Goal: Task Accomplishment & Management: Complete application form

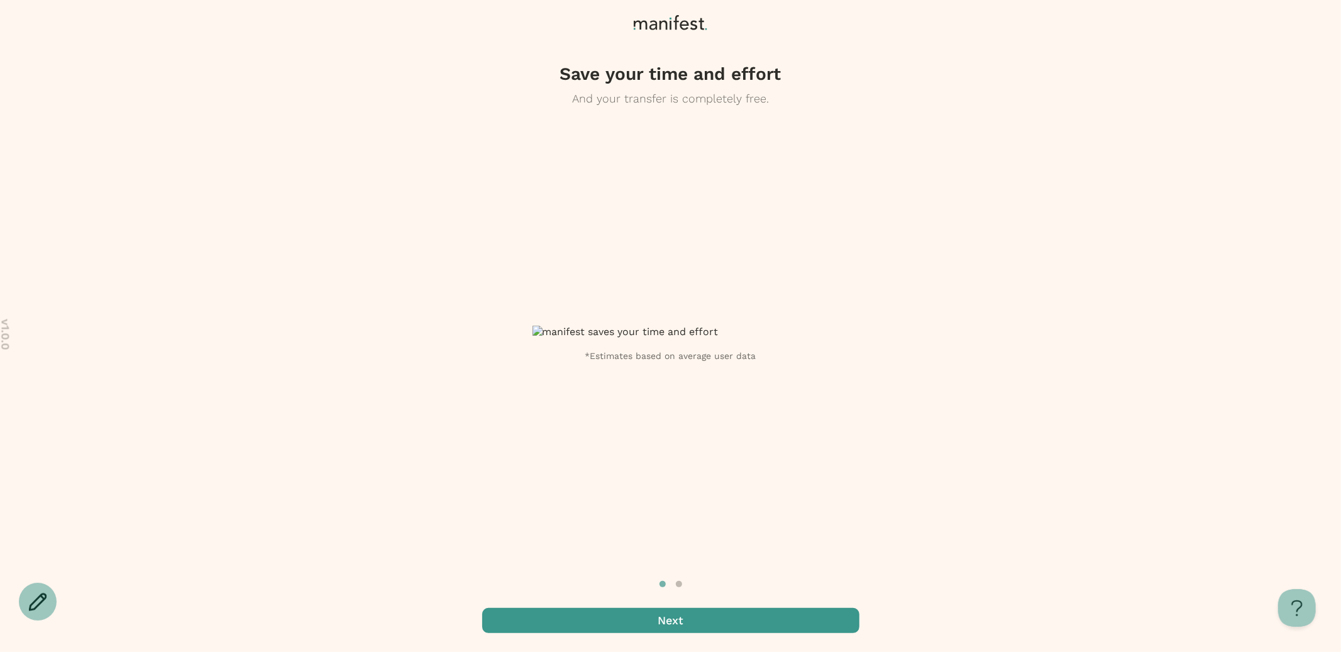
click at [668, 617] on span "button" at bounding box center [670, 620] width 377 height 25
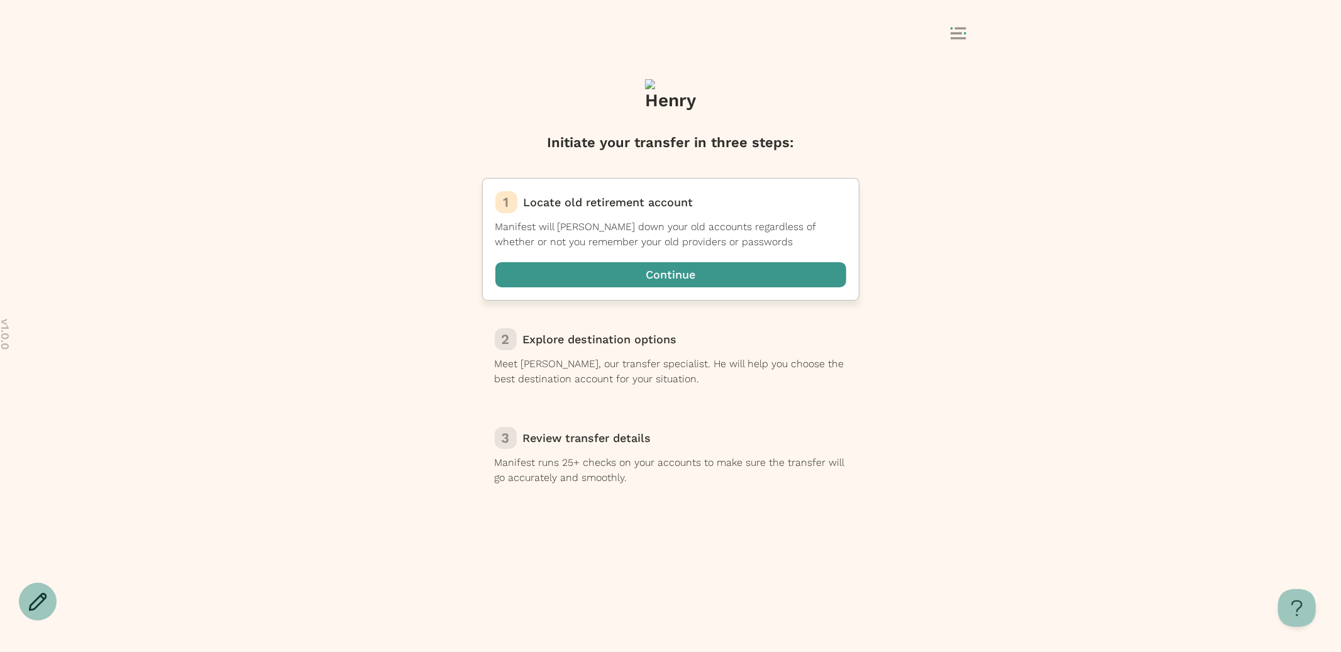
click at [660, 275] on span "button" at bounding box center [670, 274] width 351 height 25
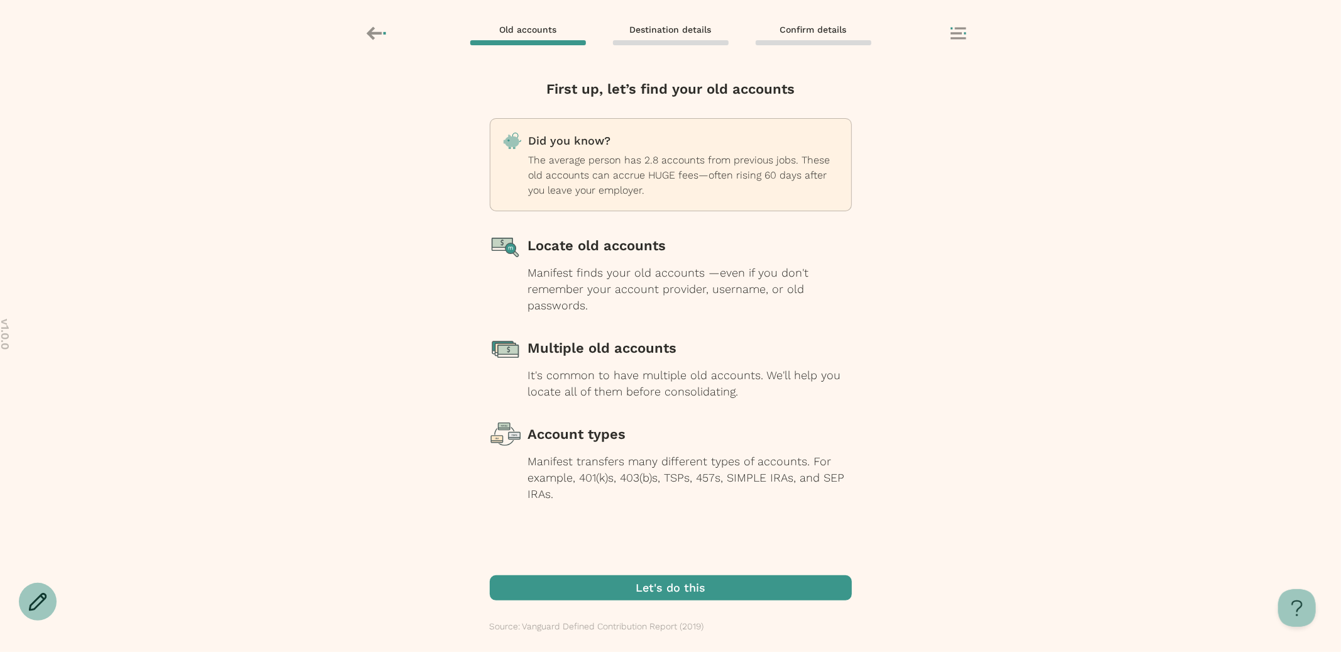
click at [664, 585] on span "button" at bounding box center [671, 587] width 362 height 25
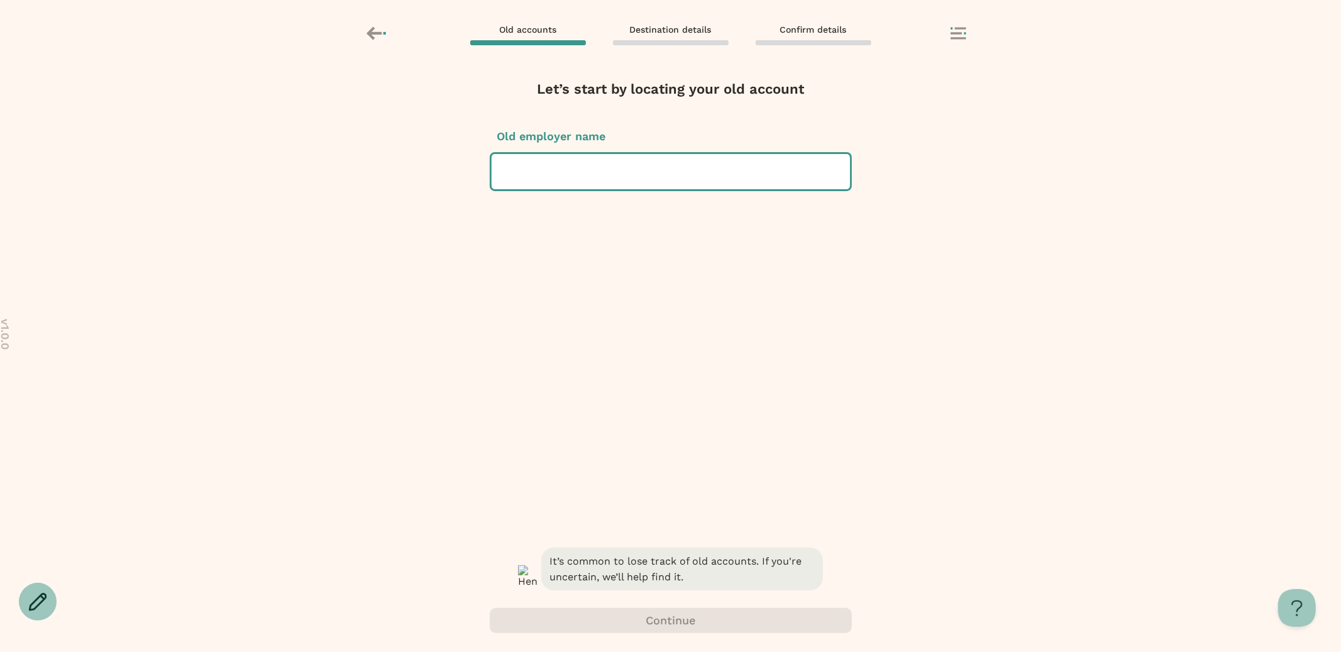
click at [658, 172] on div at bounding box center [671, 171] width 338 height 35
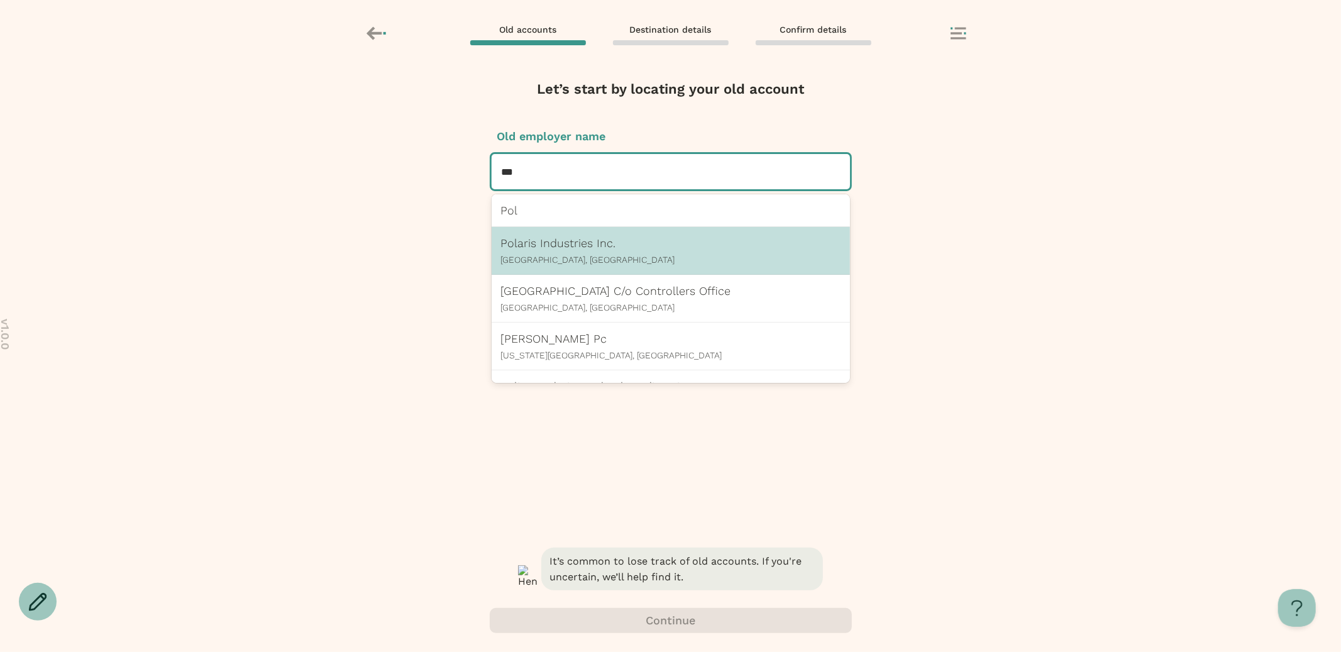
click at [612, 272] on div "Polaris Industries Inc. Medina, MN" at bounding box center [671, 251] width 358 height 48
type input "***"
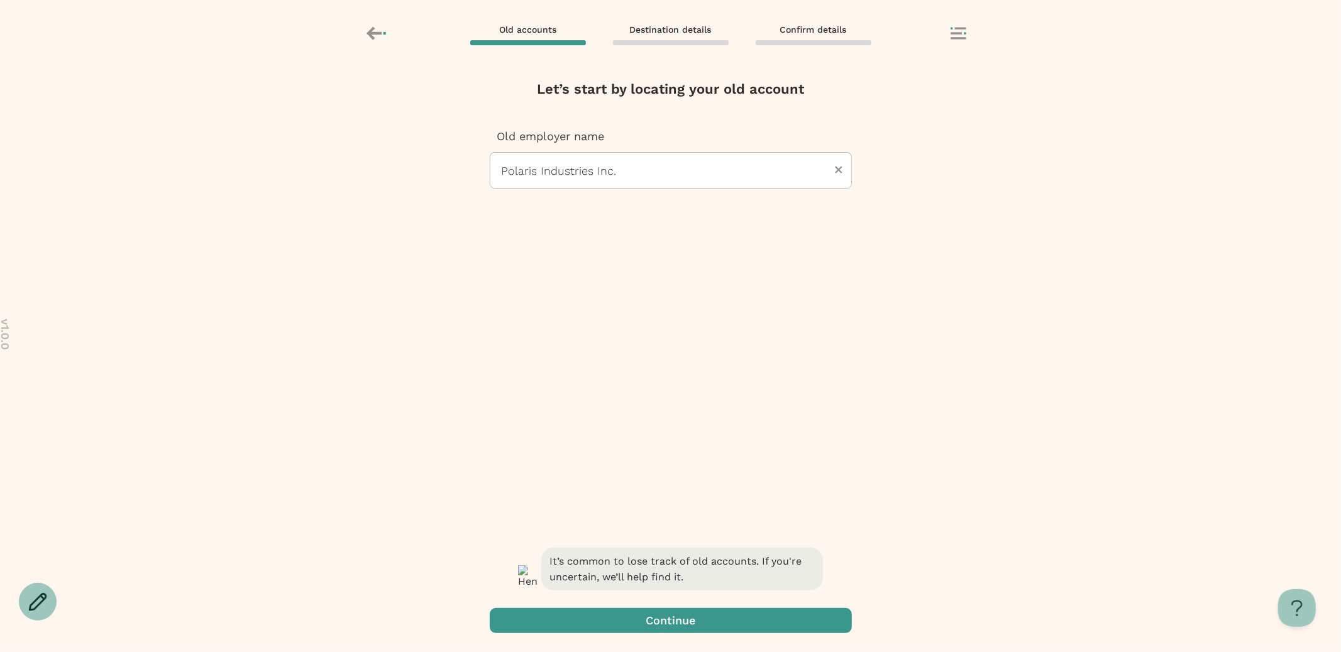
click at [670, 623] on span "button" at bounding box center [671, 620] width 362 height 25
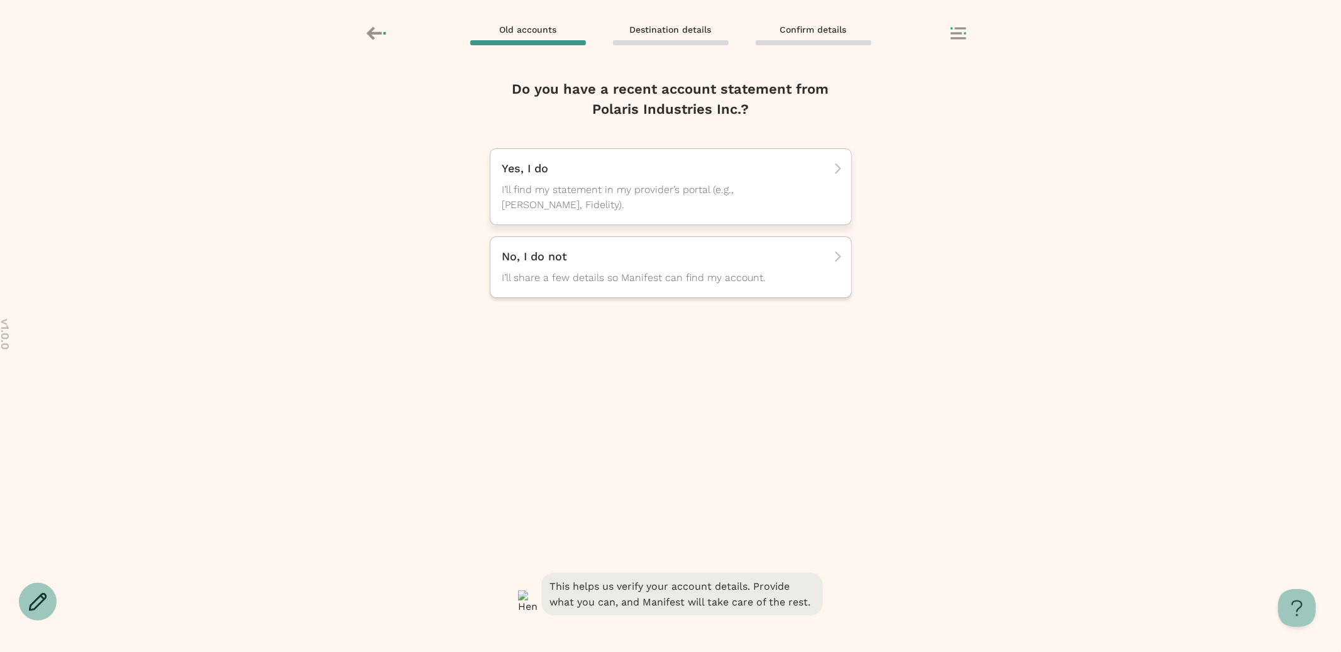
click at [655, 213] on div "Yes, I do I’ll find my statement in my provider’s portal (e.g., TIAA, Fidelity)." at bounding box center [671, 186] width 362 height 77
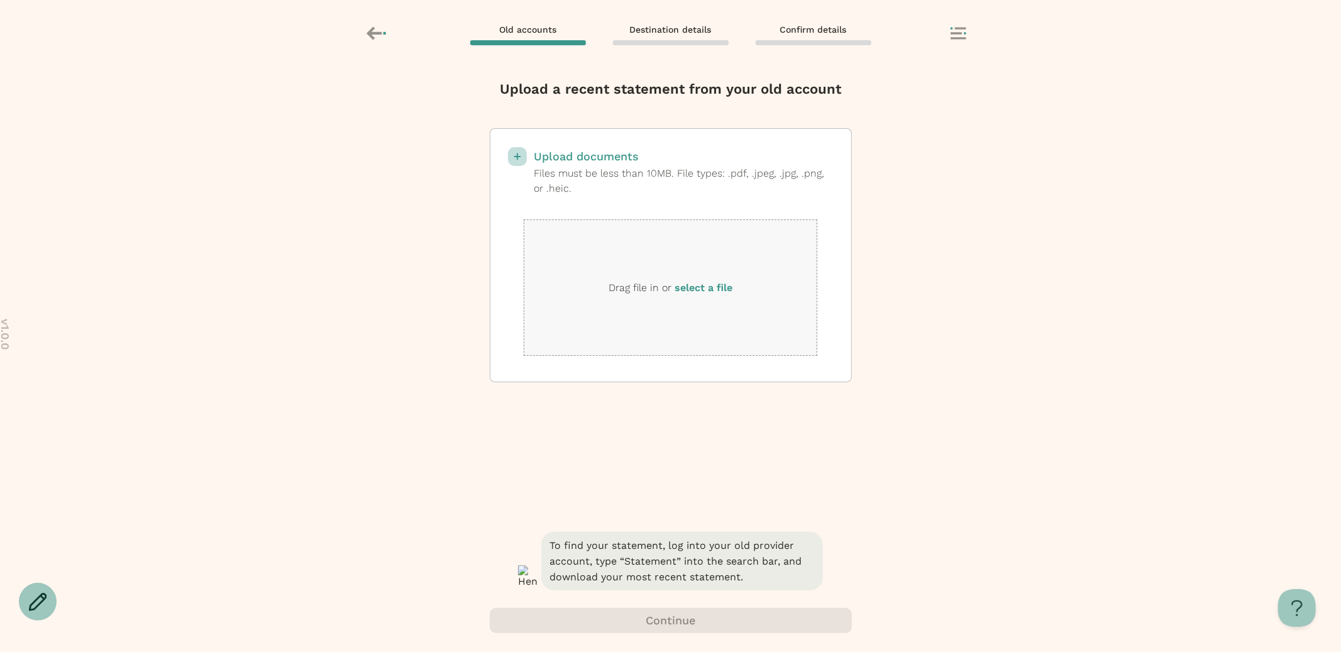
click at [710, 283] on label "select a file" at bounding box center [704, 288] width 58 height 12
click at [0, 0] on input "select a file" at bounding box center [0, 0] width 0 height 0
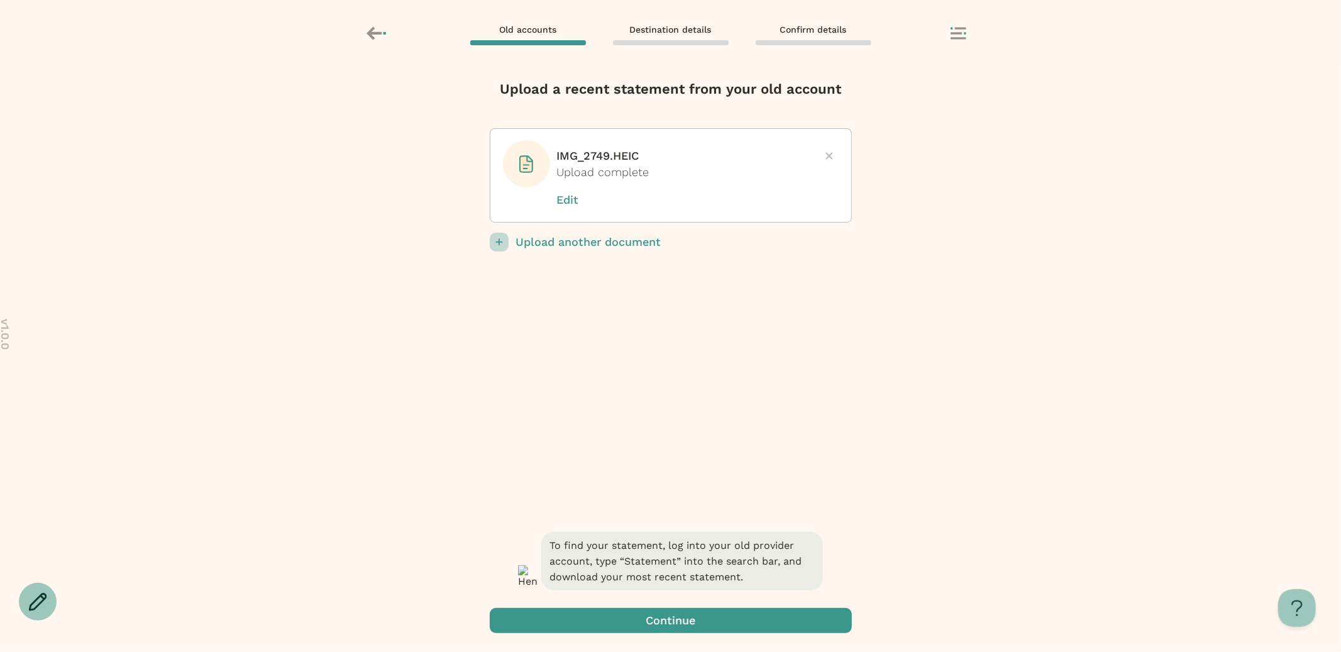
click at [632, 241] on p "Upload another document" at bounding box center [684, 242] width 336 height 19
click at [0, 0] on input "Upload another document" at bounding box center [0, 0] width 0 height 0
click at [581, 236] on p "Upload another document" at bounding box center [684, 242] width 336 height 19
click at [0, 0] on input "Upload another document" at bounding box center [0, 0] width 0 height 0
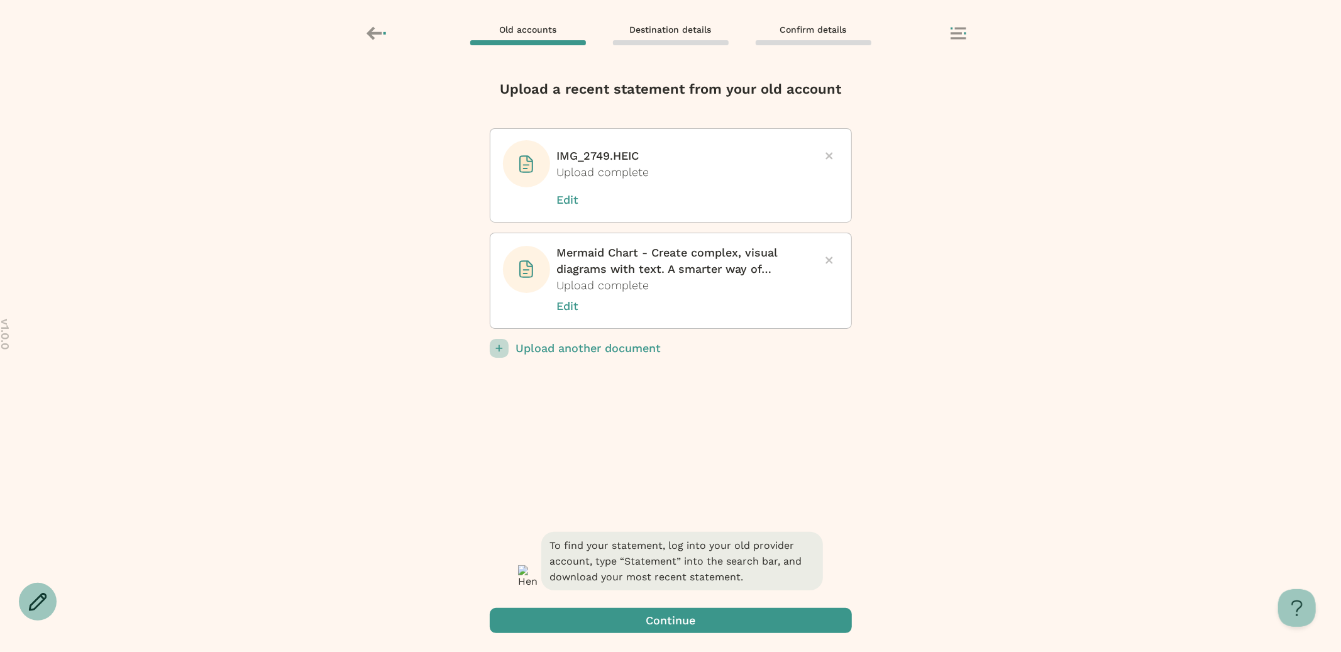
click at [690, 619] on span "button" at bounding box center [671, 620] width 362 height 25
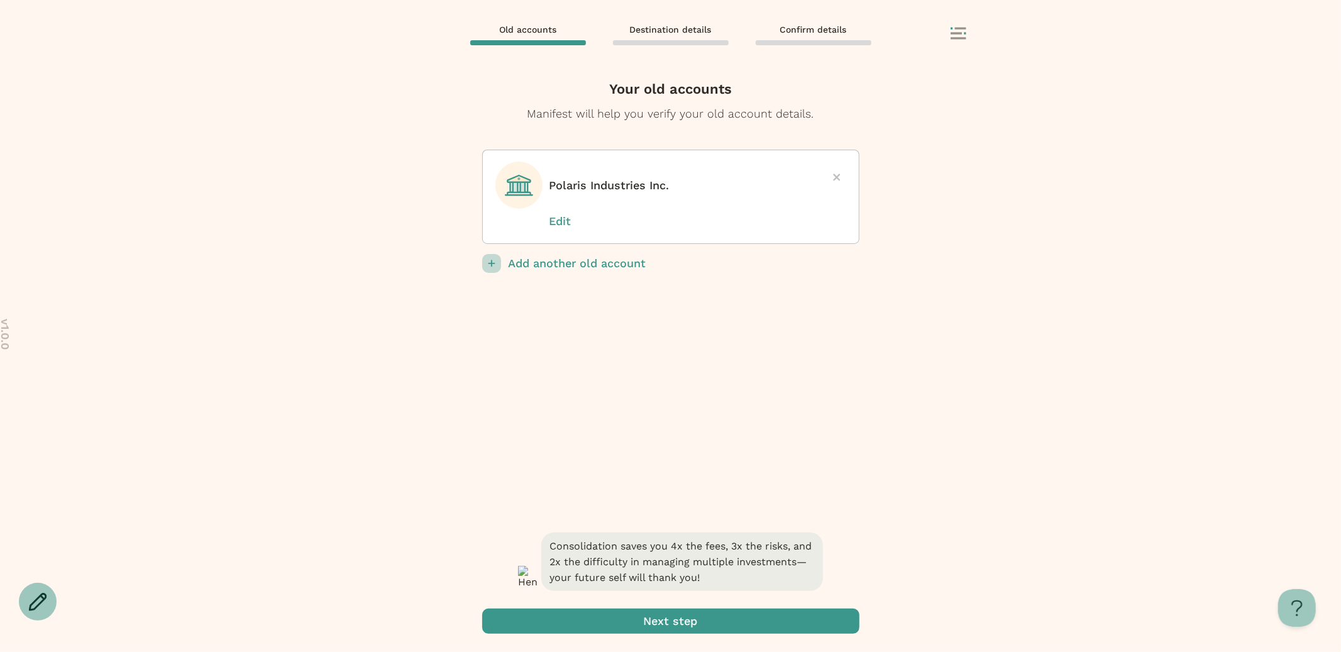
click at [718, 617] on span "submit" at bounding box center [670, 621] width 377 height 25
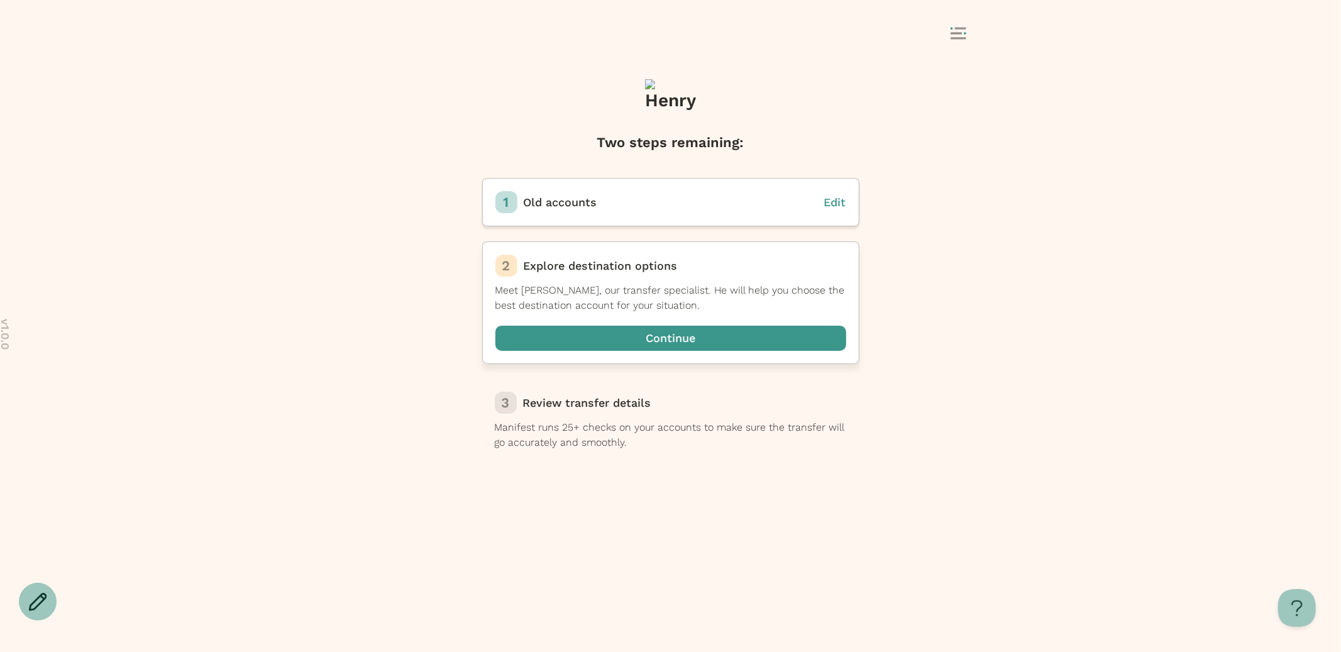
click at [639, 329] on span "button" at bounding box center [670, 338] width 351 height 25
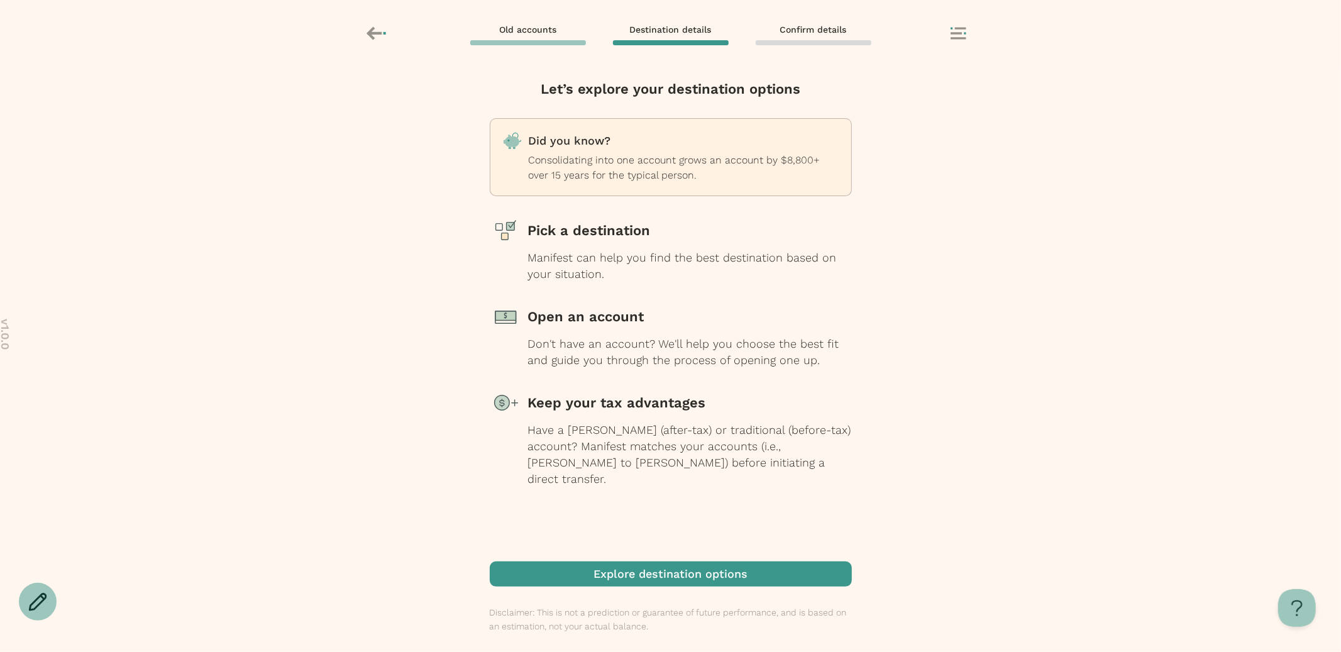
click at [655, 574] on span "button" at bounding box center [671, 573] width 362 height 25
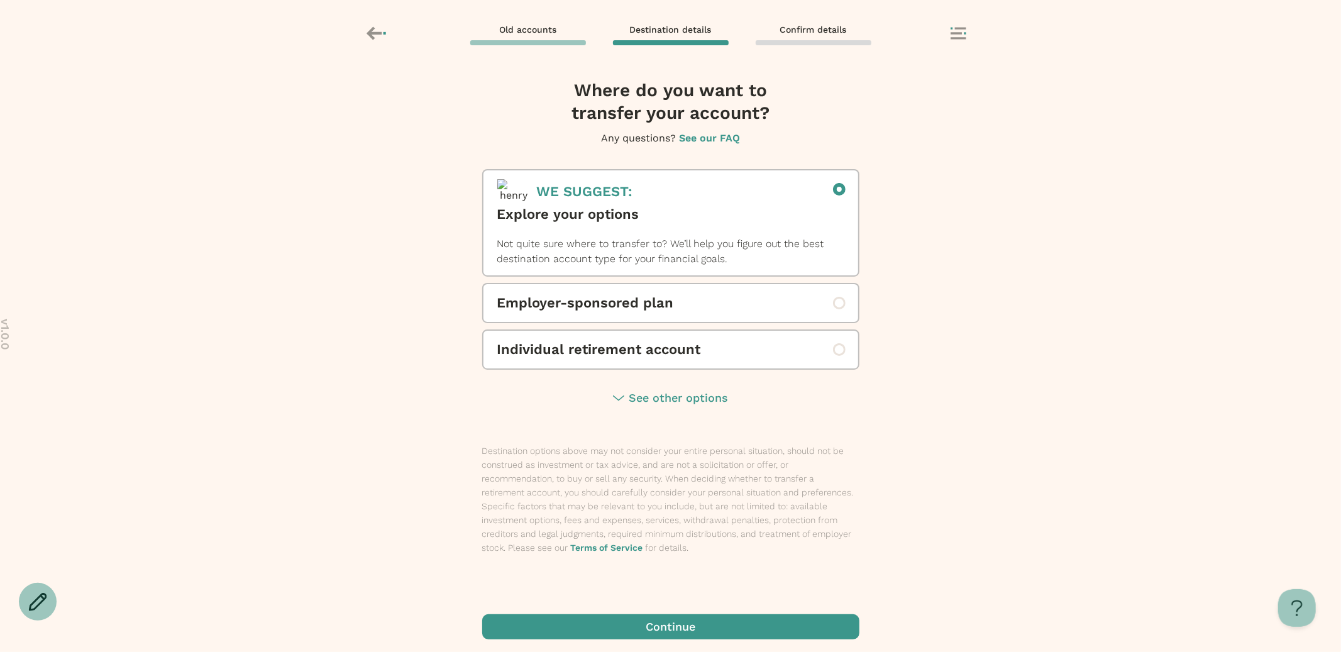
click at [633, 306] on span "Employer-sponsored plan" at bounding box center [670, 303] width 347 height 20
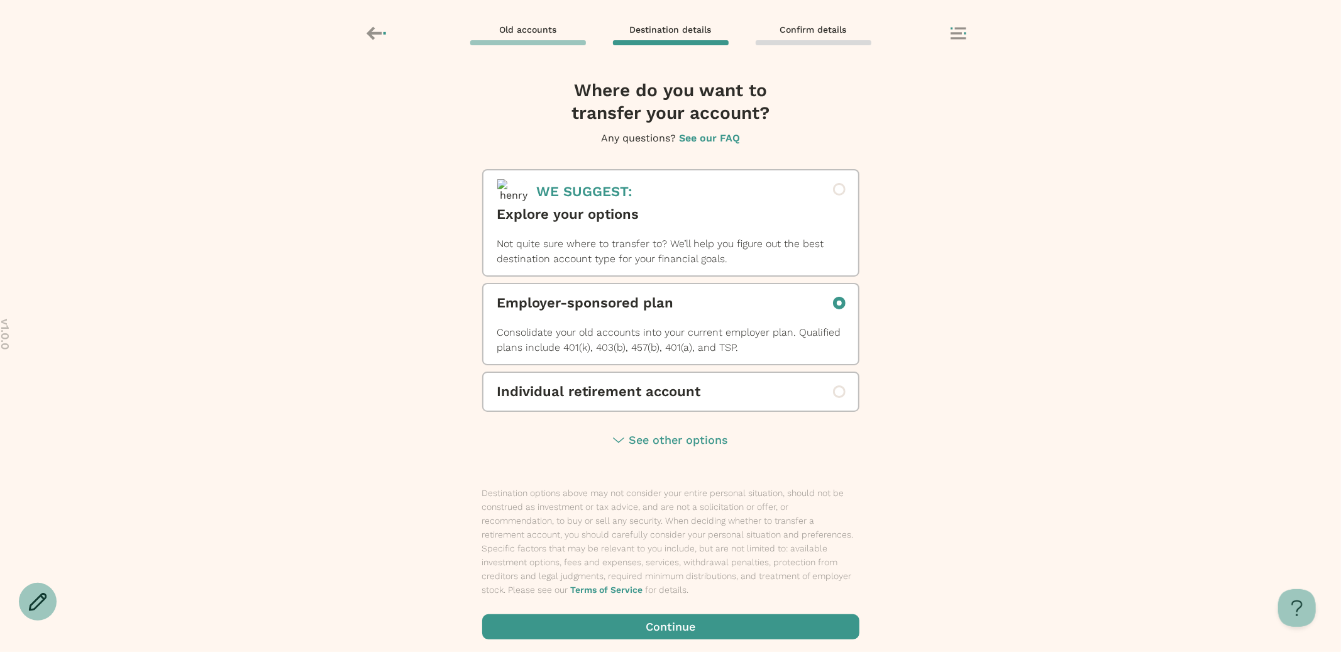
click at [637, 219] on span "Explore your options" at bounding box center [670, 214] width 347 height 20
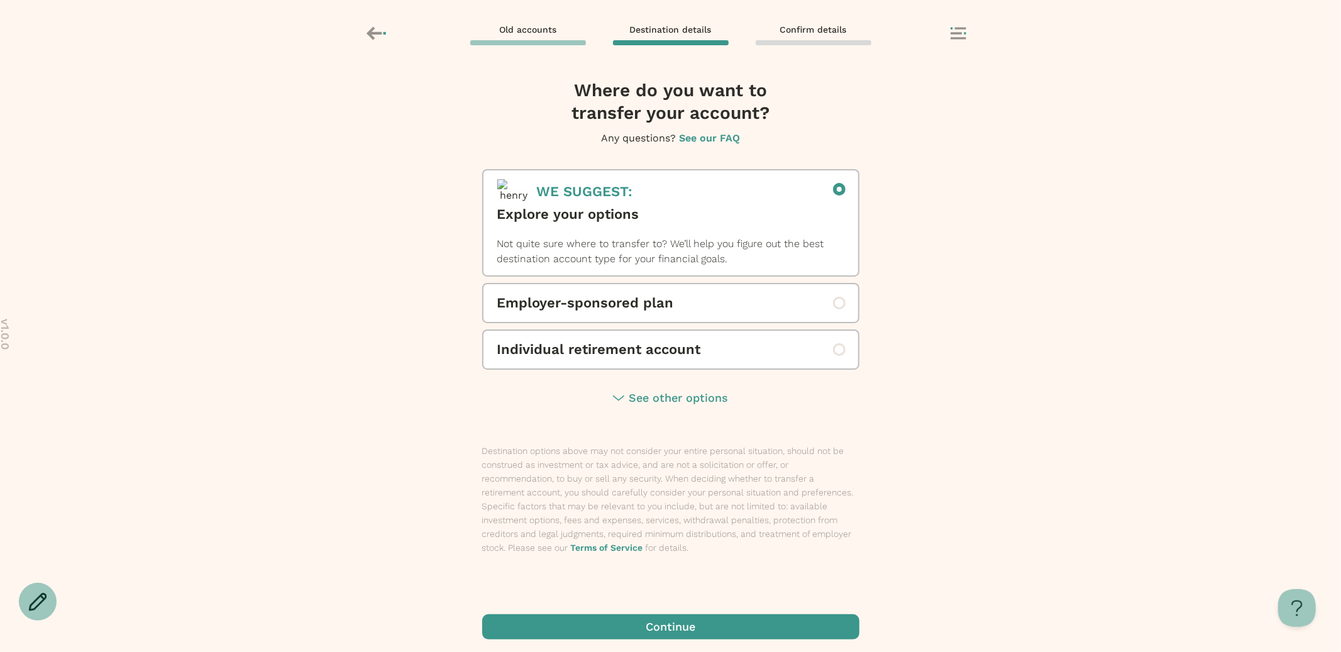
click at [668, 623] on span "button" at bounding box center [670, 626] width 377 height 25
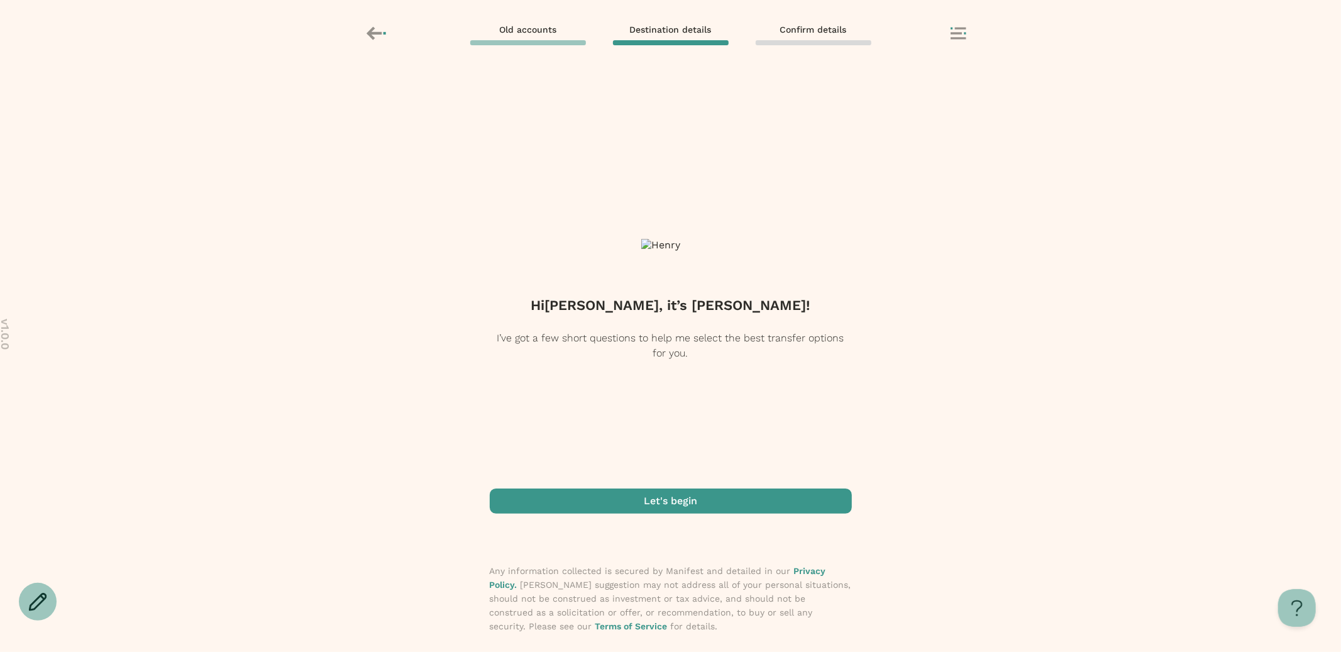
click at [660, 496] on span "button" at bounding box center [671, 501] width 362 height 25
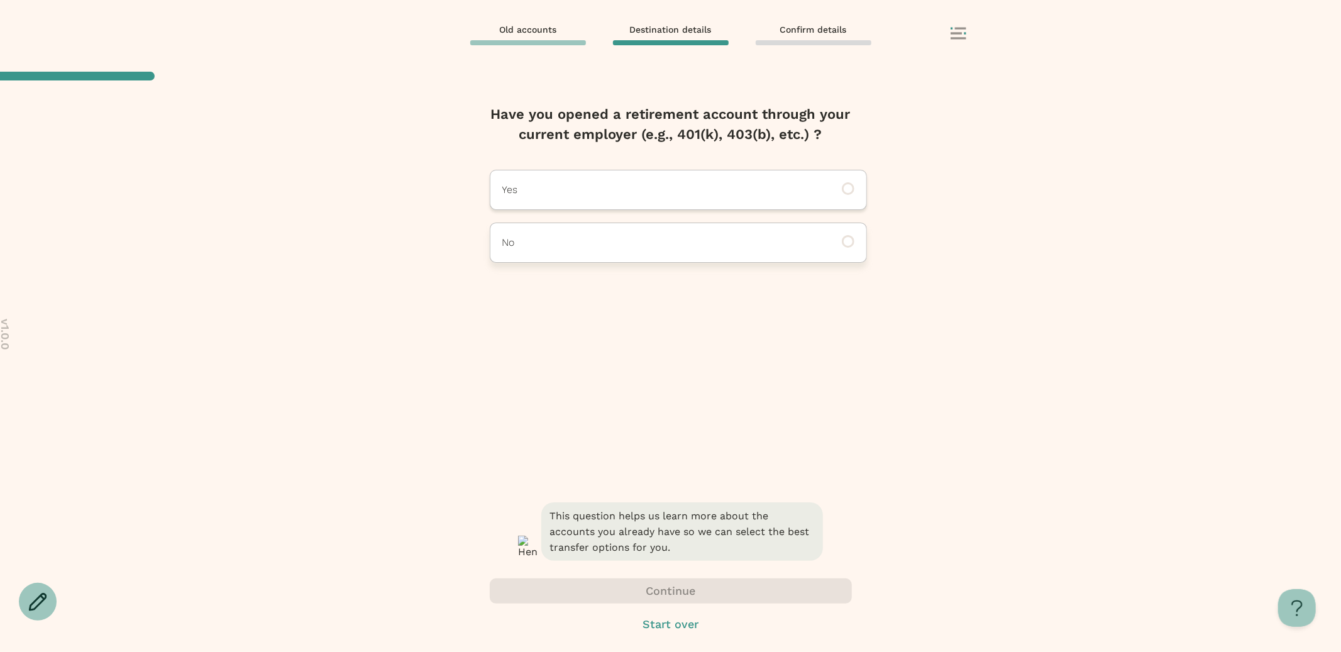
click at [638, 229] on div "No" at bounding box center [678, 243] width 377 height 40
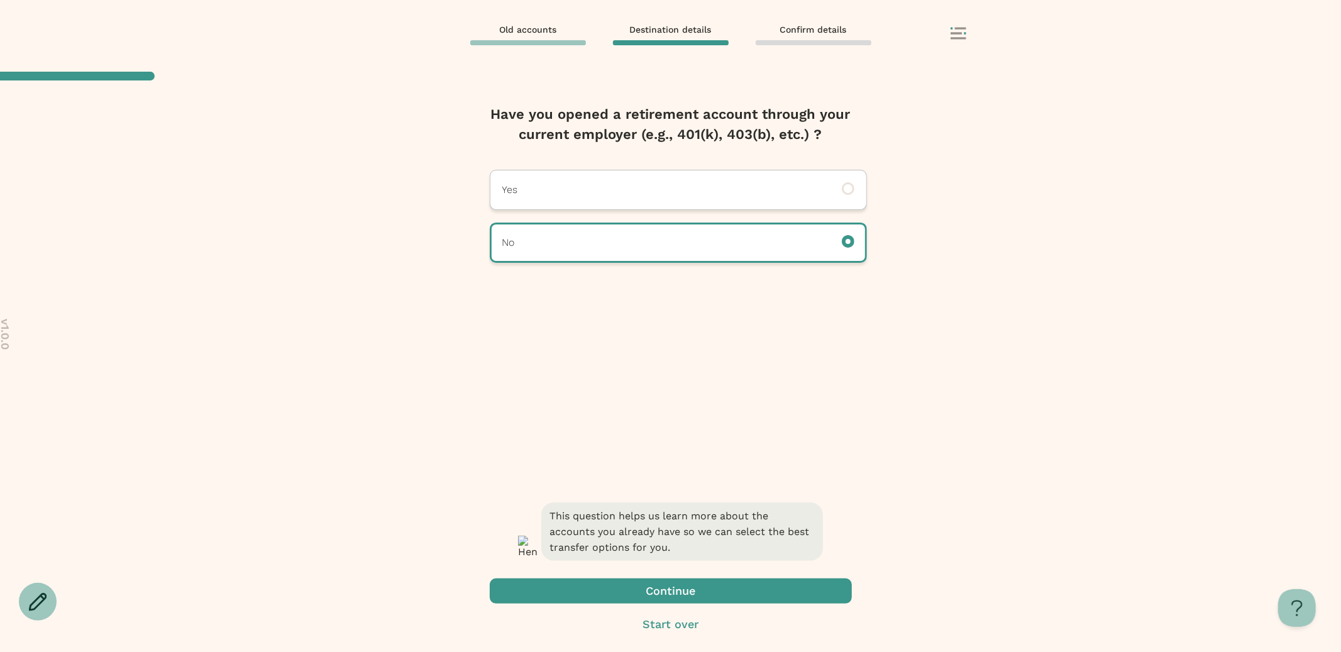
click at [626, 588] on span "button" at bounding box center [671, 590] width 362 height 25
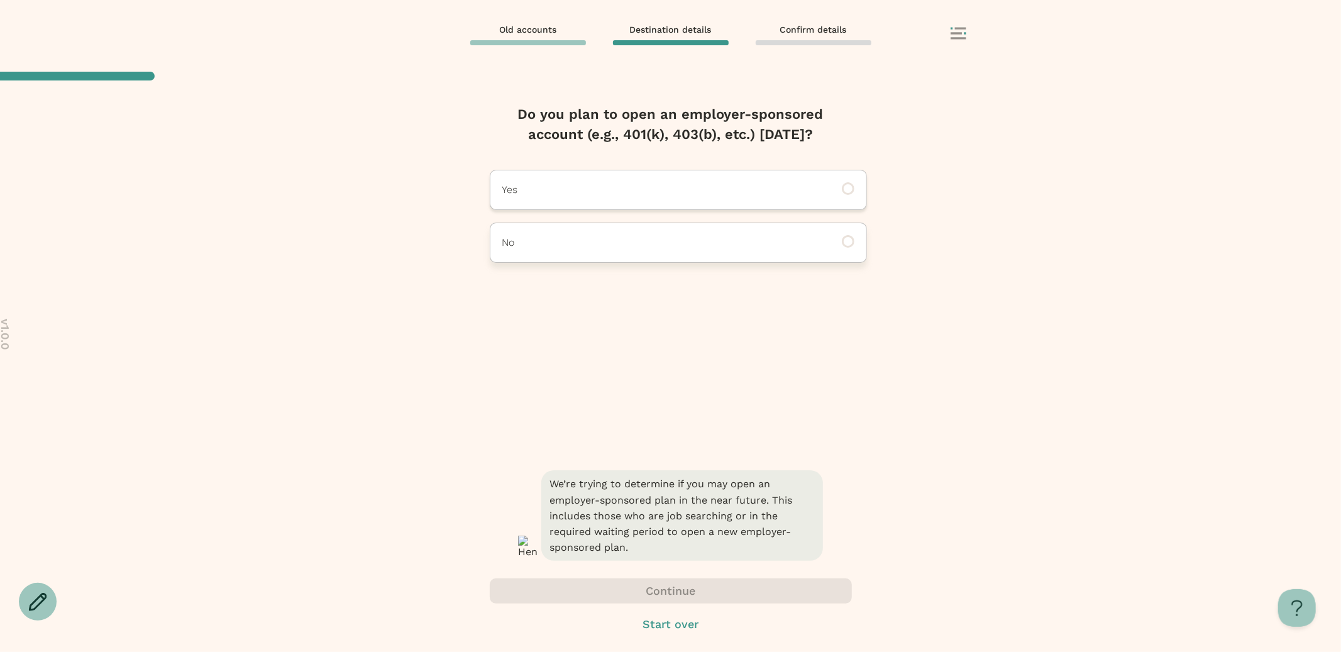
click at [629, 253] on div "No" at bounding box center [678, 243] width 377 height 40
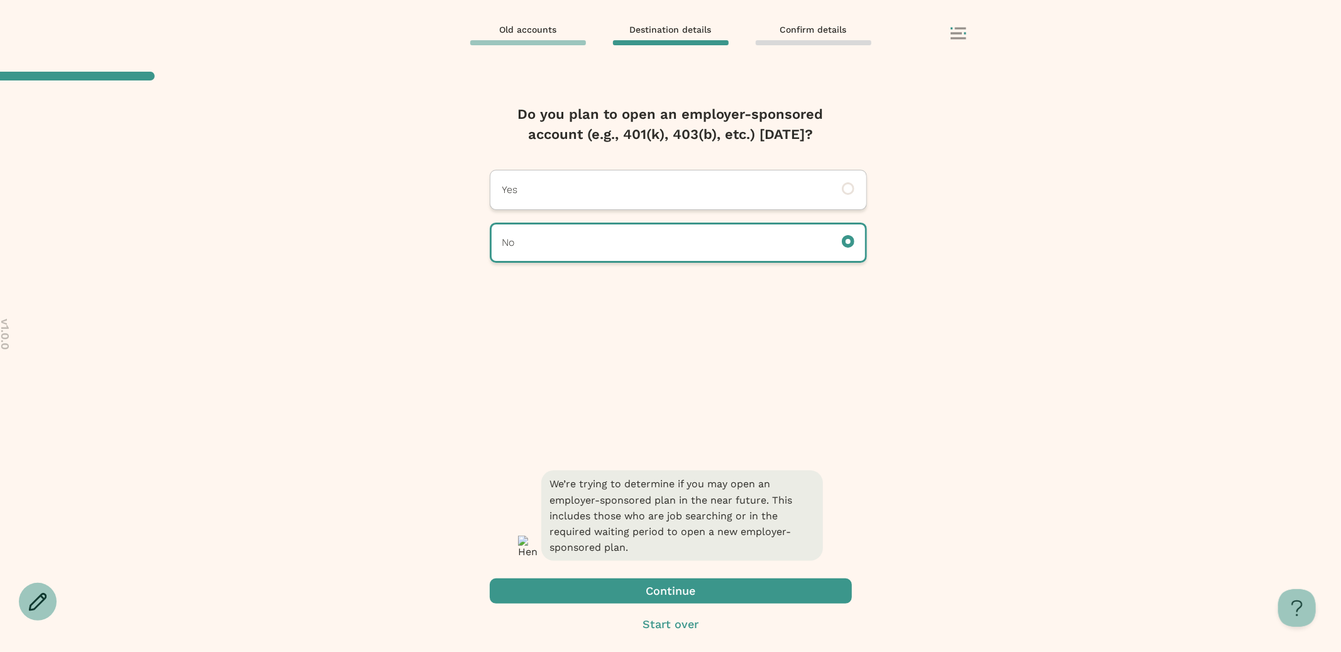
click at [629, 594] on span "button" at bounding box center [671, 590] width 362 height 25
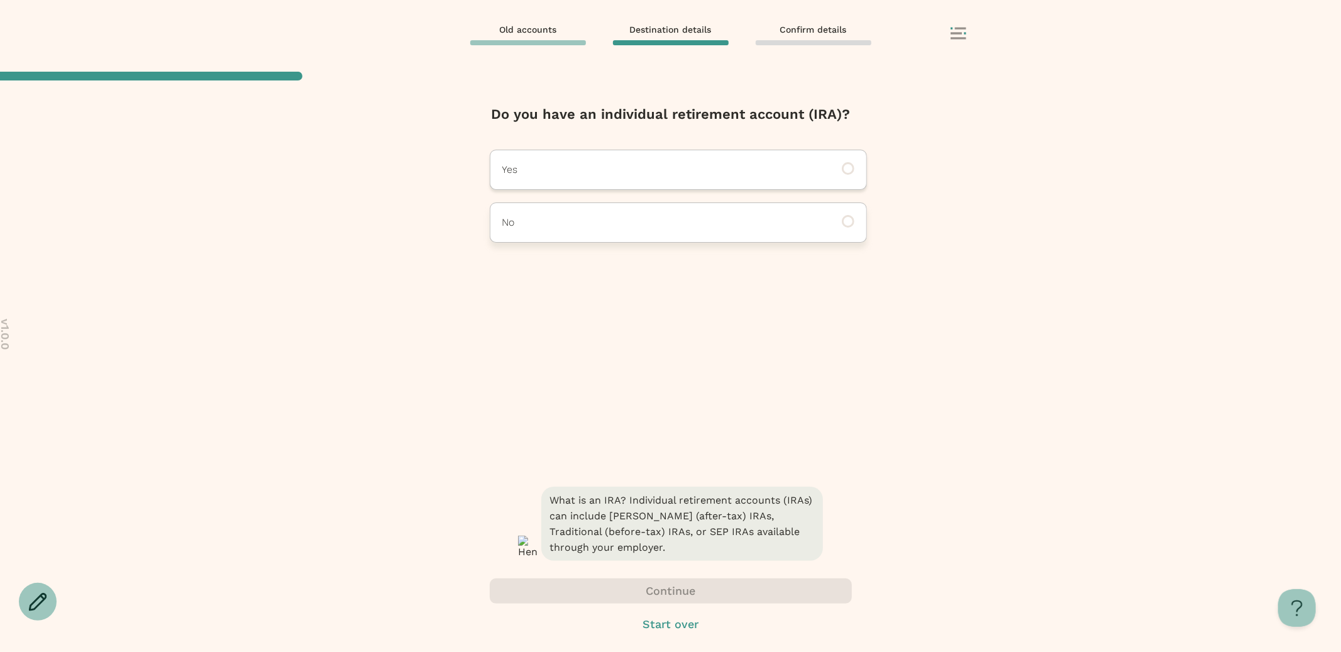
click at [618, 218] on p "No" at bounding box center [661, 222] width 318 height 15
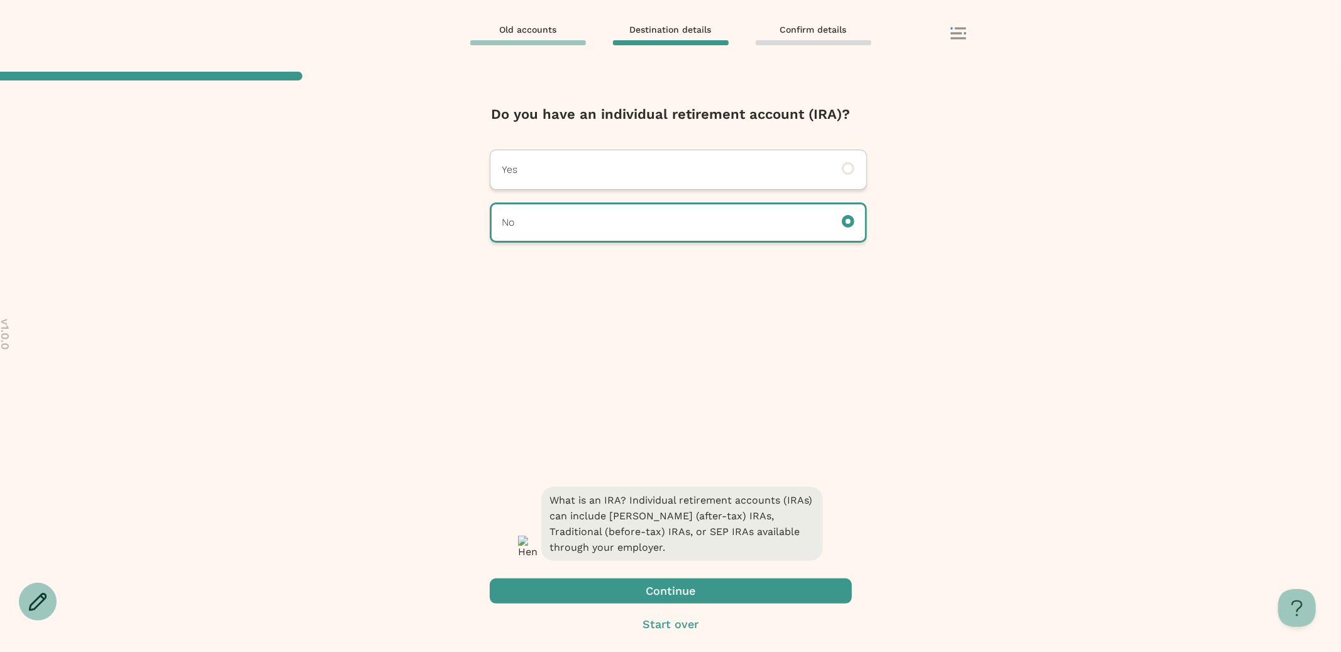
click at [639, 587] on span "button" at bounding box center [671, 590] width 362 height 25
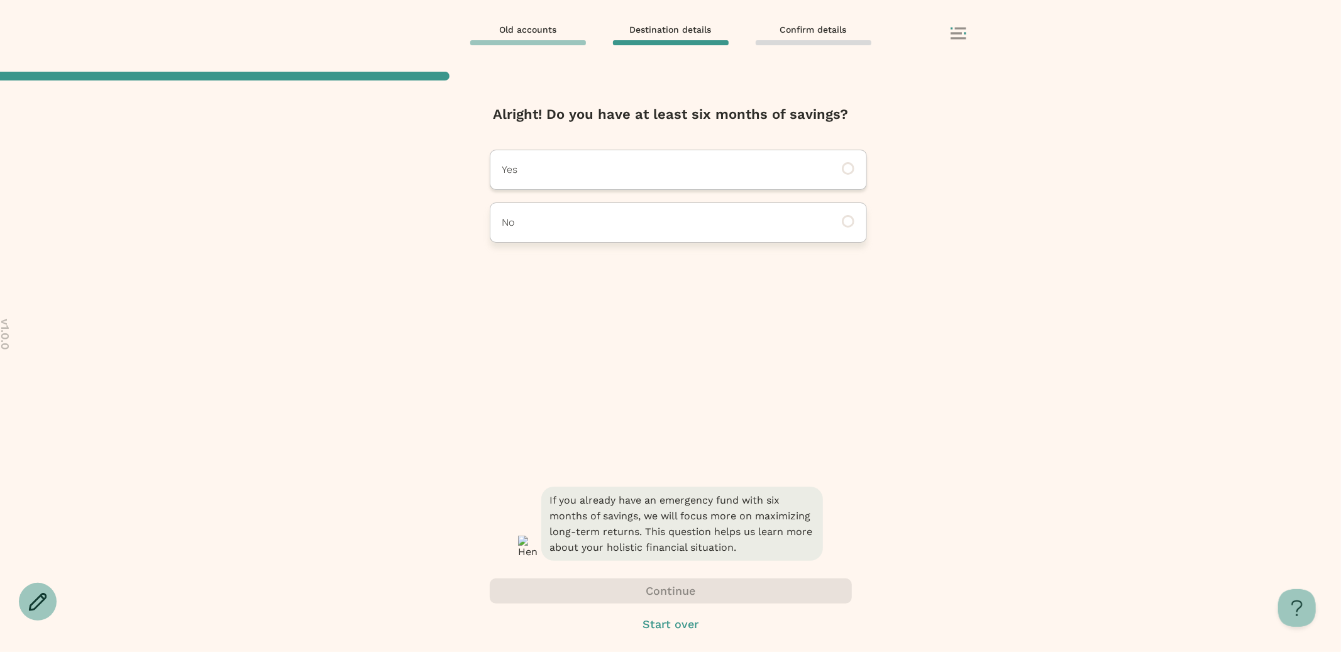
click at [635, 211] on div "No" at bounding box center [678, 222] width 377 height 40
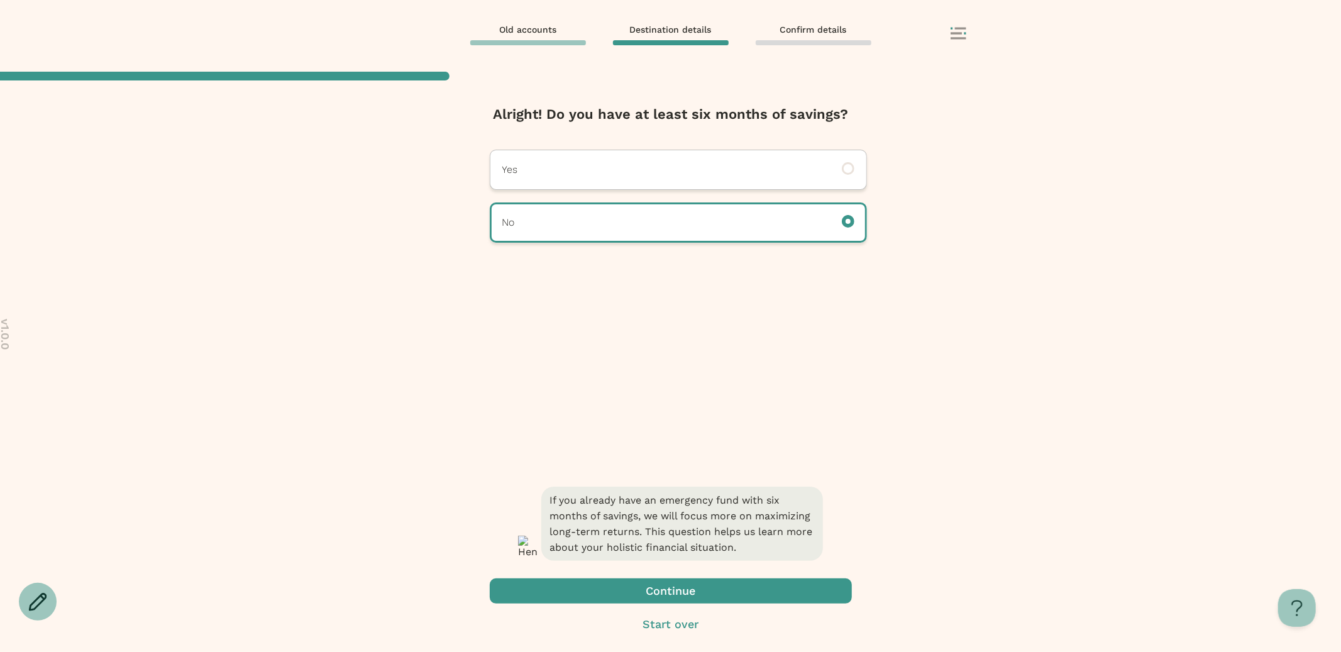
click at [636, 599] on span "button" at bounding box center [671, 590] width 362 height 25
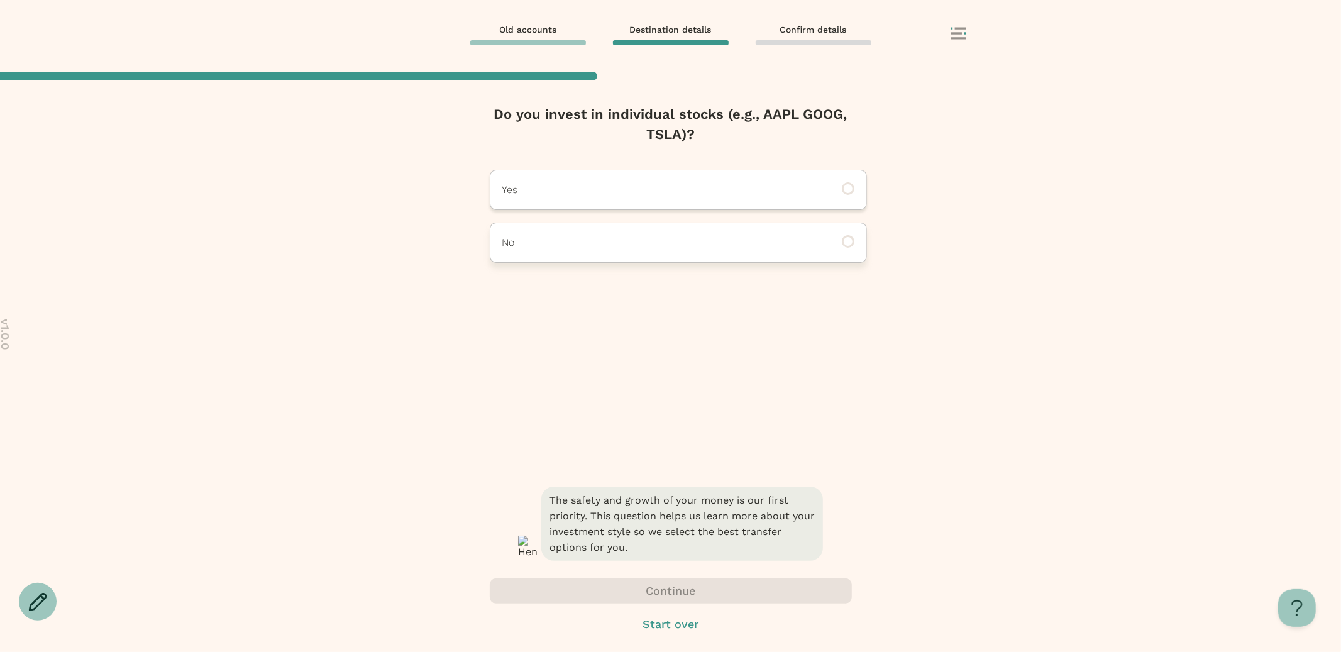
click at [639, 238] on p "No" at bounding box center [661, 242] width 318 height 15
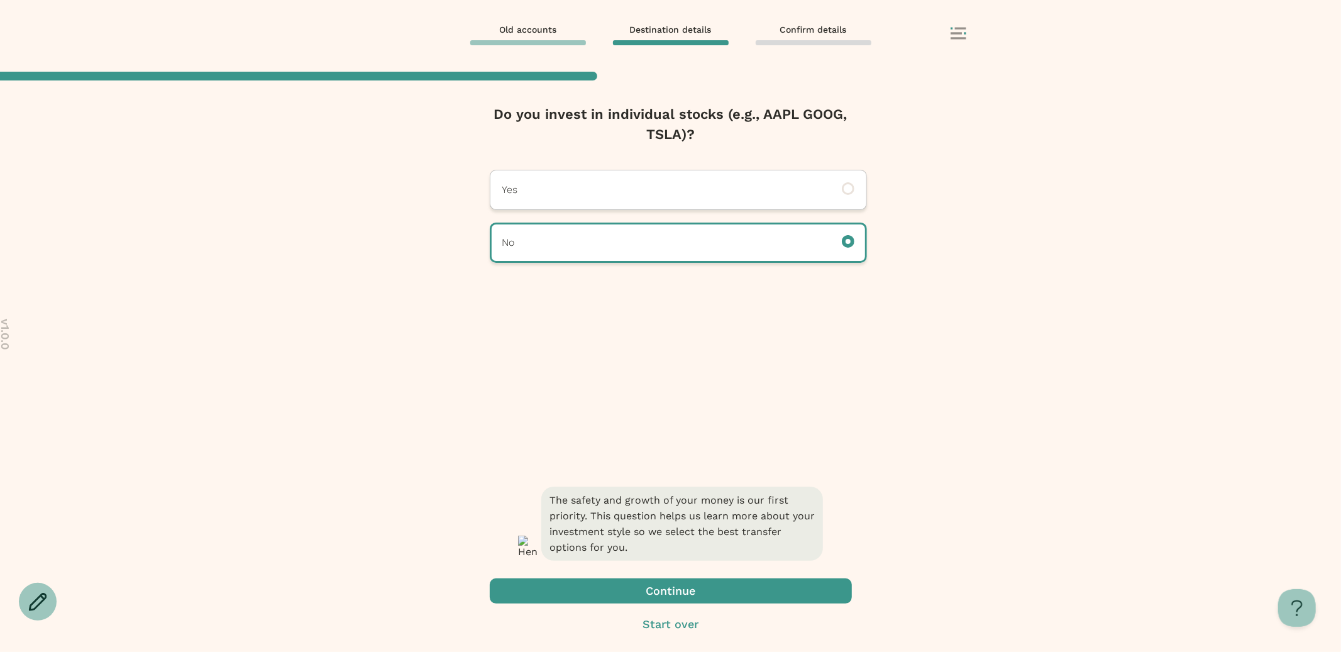
click at [622, 597] on span "button" at bounding box center [671, 590] width 362 height 25
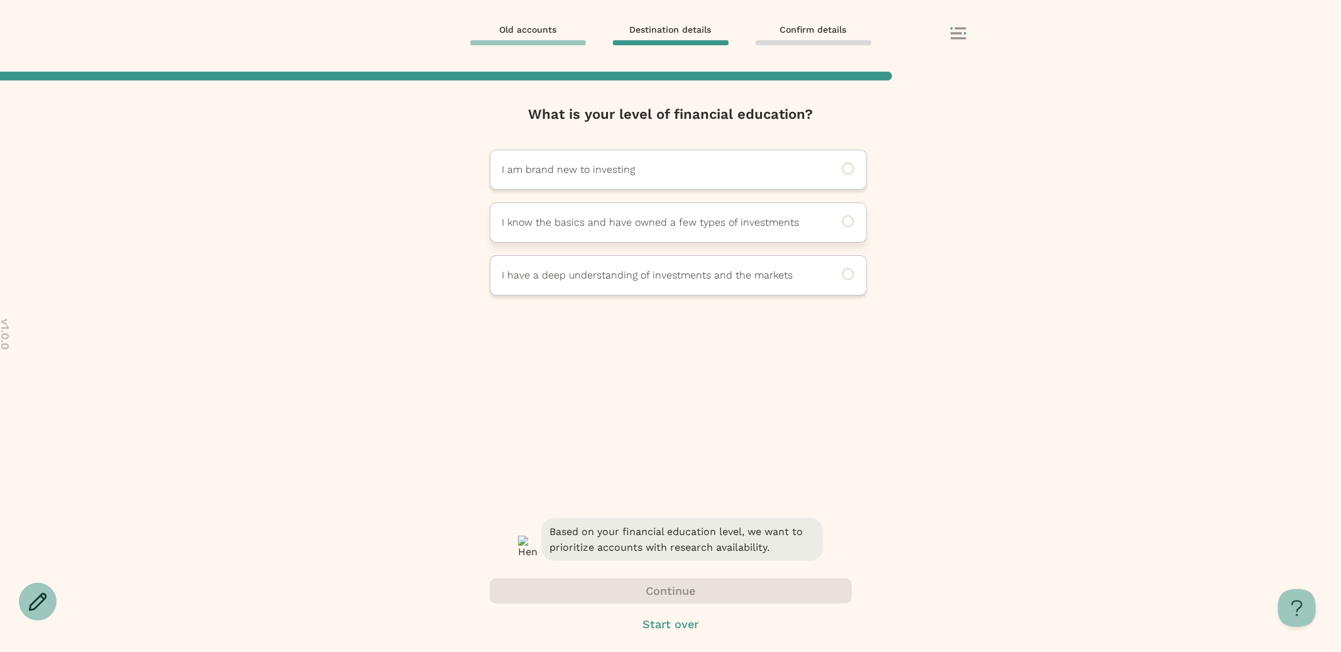
click at [619, 240] on div "I know the basics and have owned a few types of investments" at bounding box center [678, 222] width 377 height 40
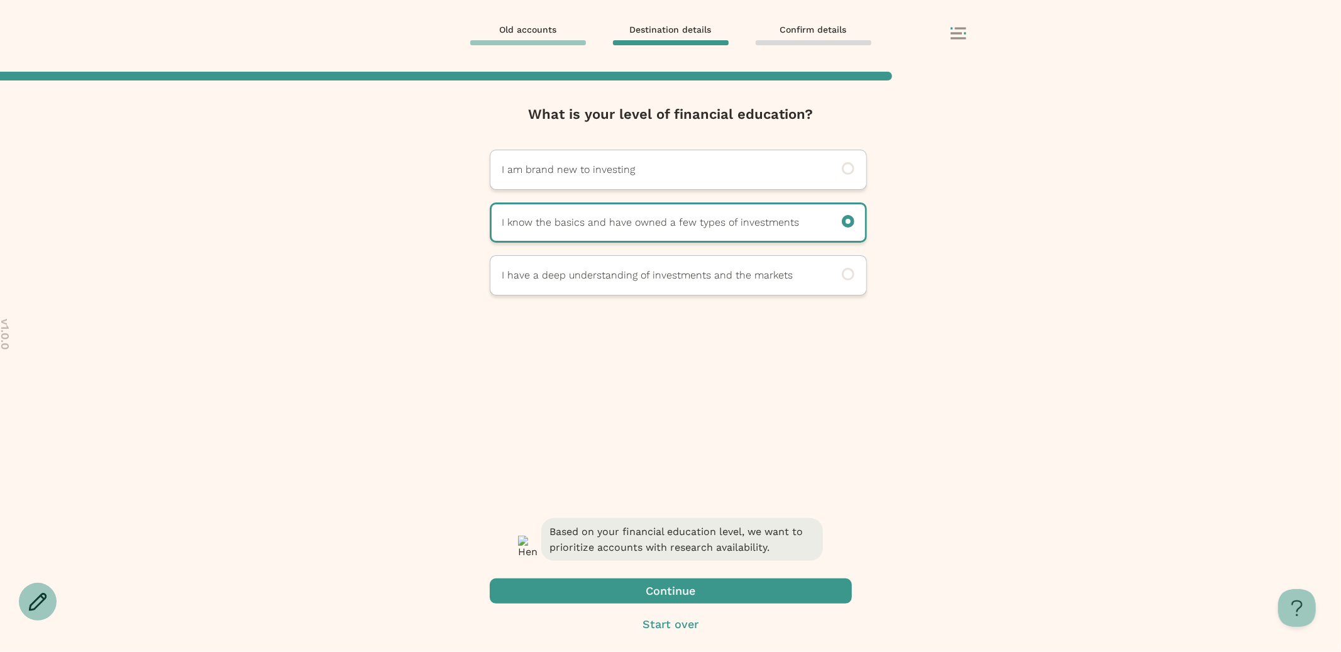
click at [621, 588] on span "button" at bounding box center [671, 590] width 362 height 25
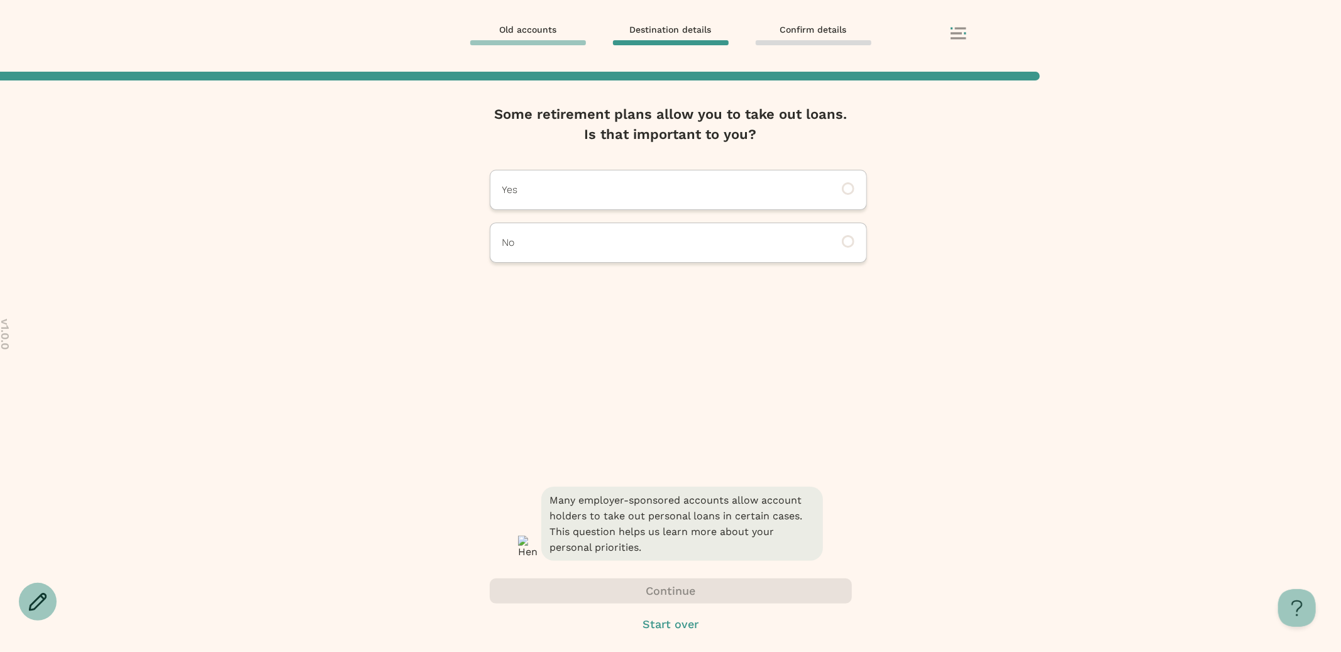
click at [652, 268] on div "Some retirement plans allow you to take out loans. Is that important to you? Ye…" at bounding box center [671, 294] width 362 height 380
click at [651, 257] on div "No" at bounding box center [678, 243] width 377 height 40
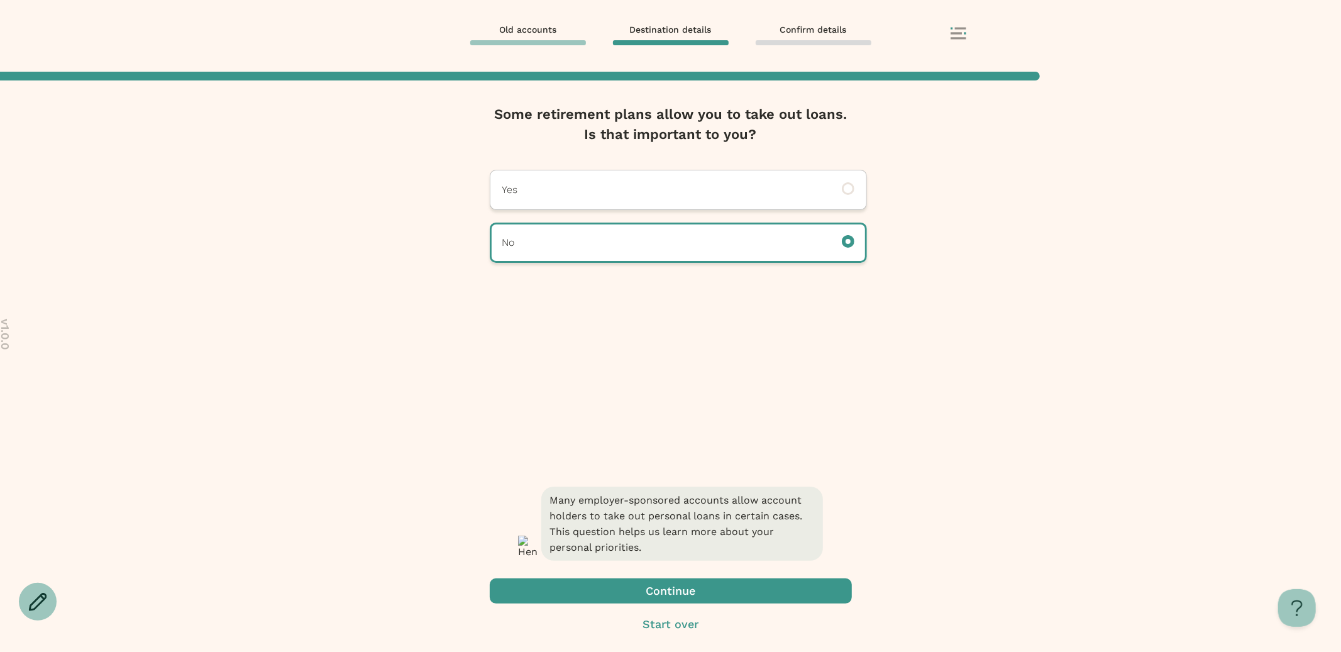
click at [660, 579] on span "button" at bounding box center [671, 590] width 362 height 25
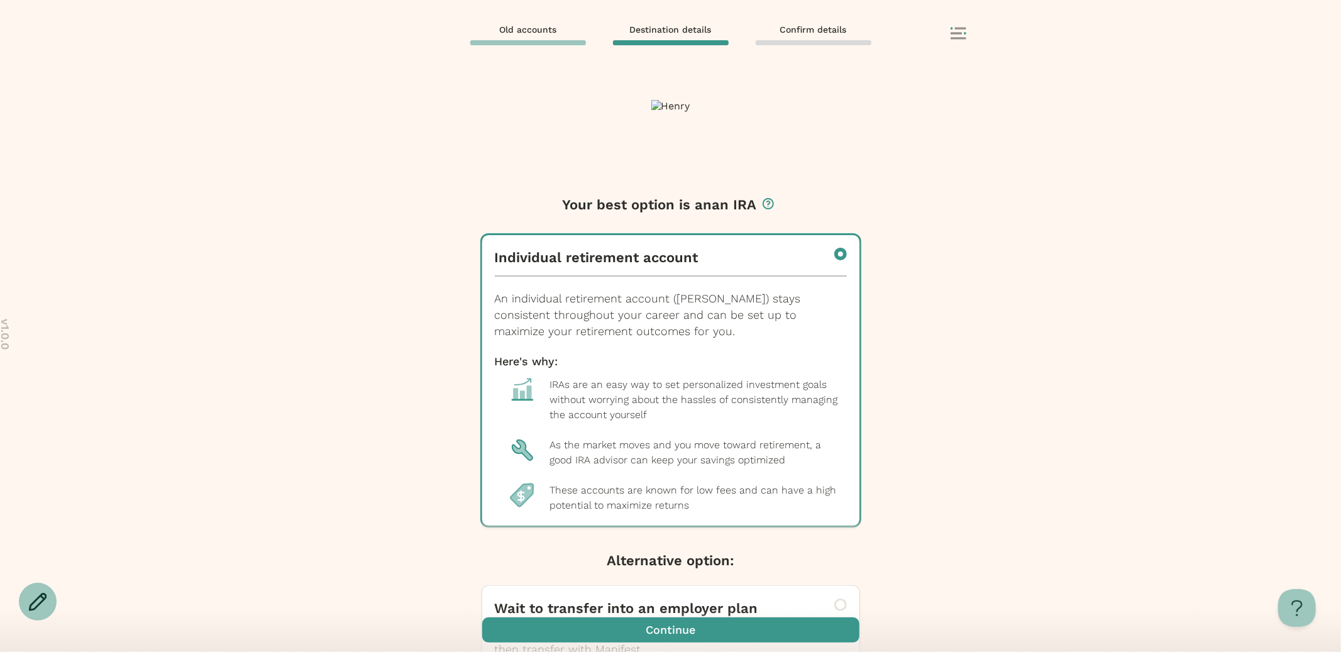
click at [682, 631] on span "button" at bounding box center [670, 629] width 377 height 25
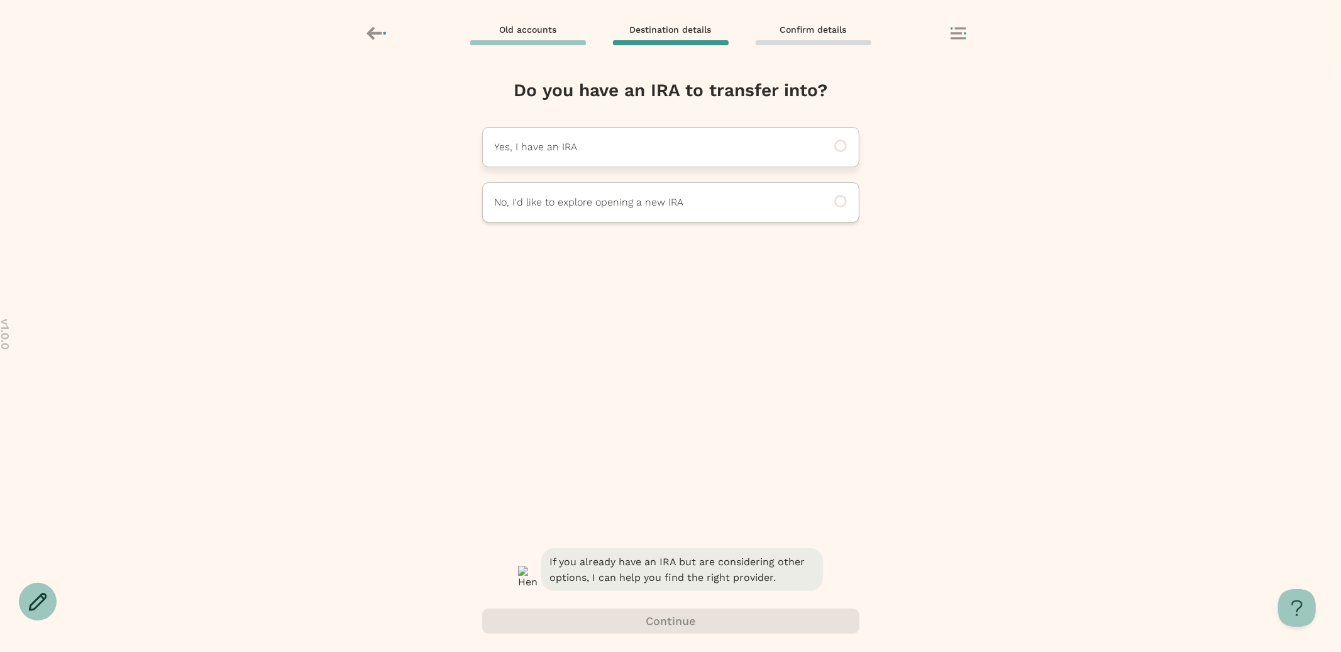
click at [780, 145] on p "Yes, I have an IRA" at bounding box center [654, 147] width 318 height 15
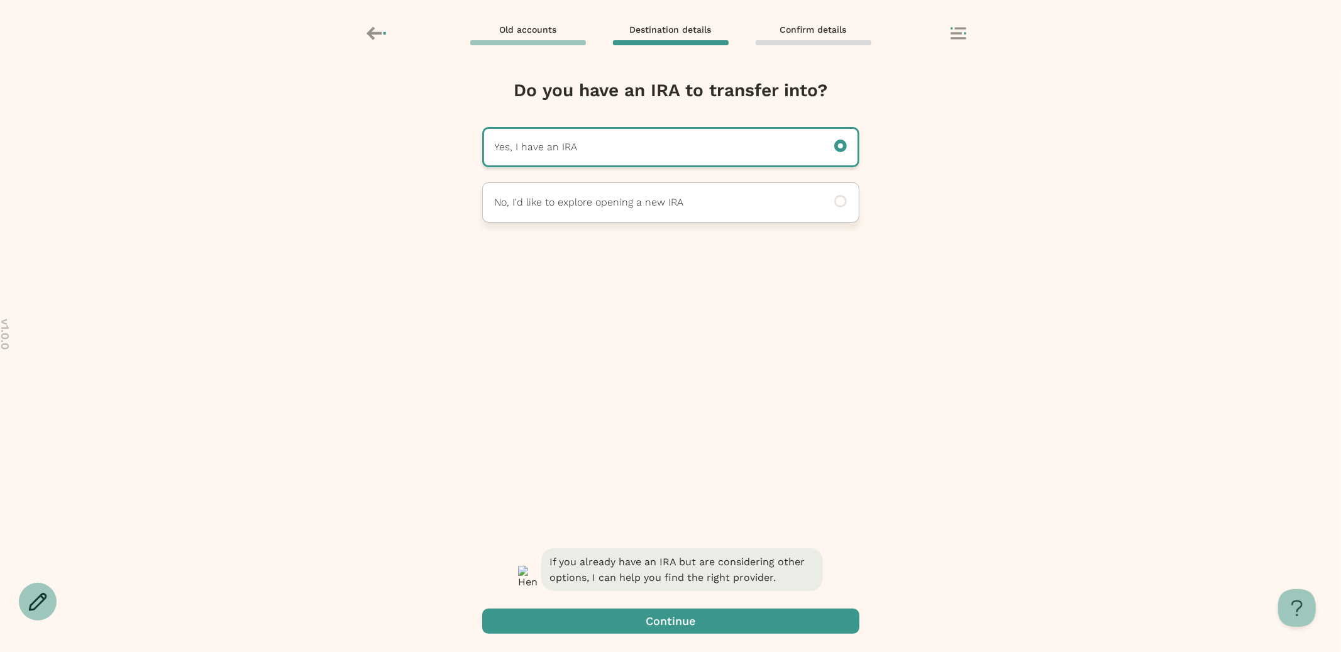
click at [752, 193] on div "No, I'd like to explore opening a new IRA" at bounding box center [670, 202] width 377 height 40
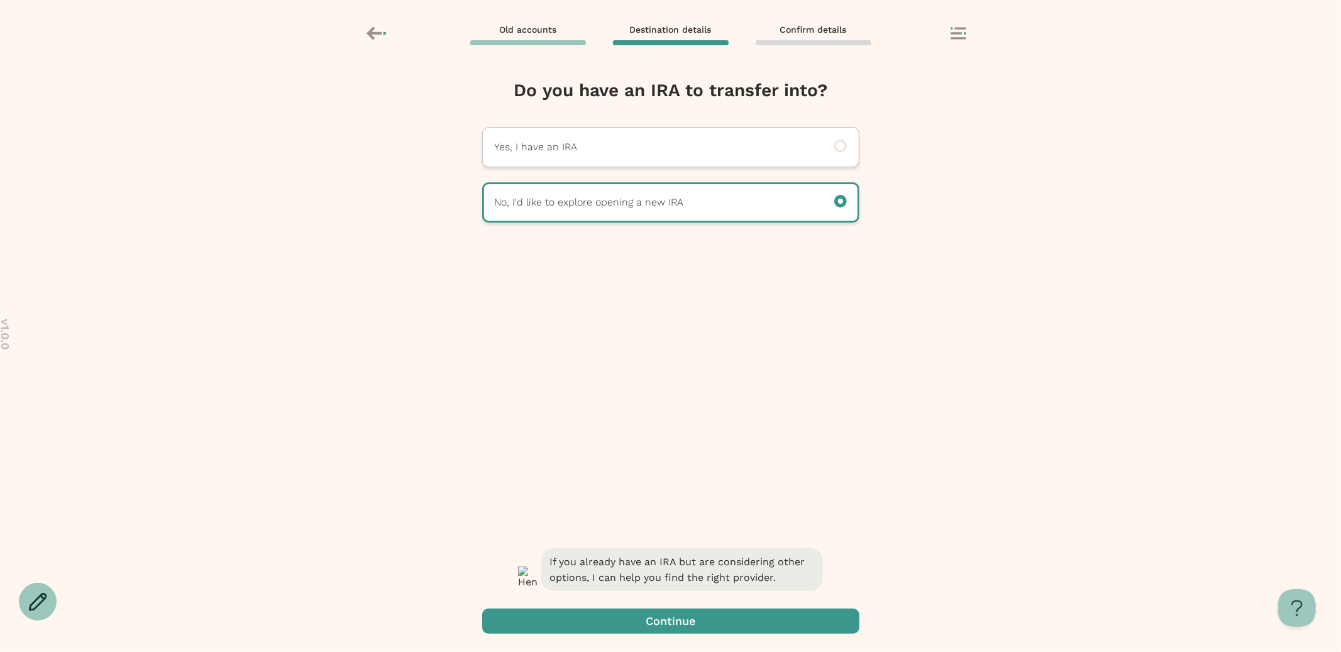
click at [748, 617] on span "button" at bounding box center [670, 621] width 377 height 25
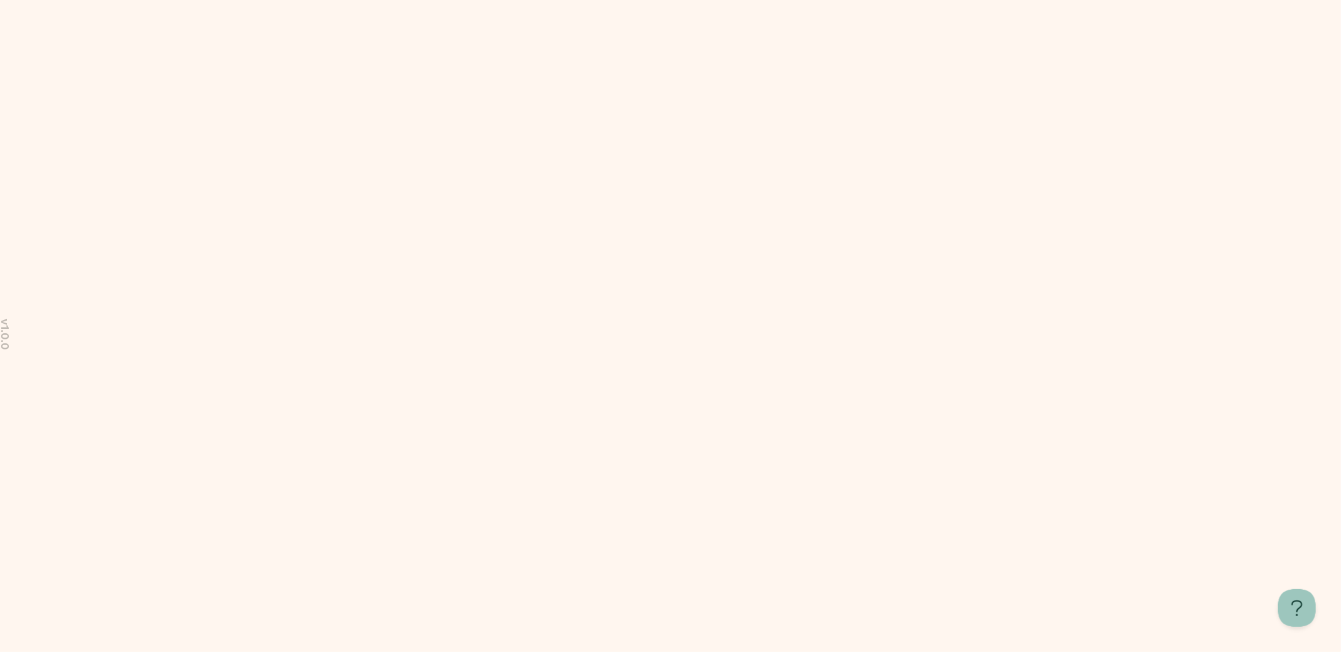
click at [627, 256] on body "v 1.0.0 Home Settings Sign out Old accounts Destination details Confirm details…" at bounding box center [670, 326] width 1341 height 652
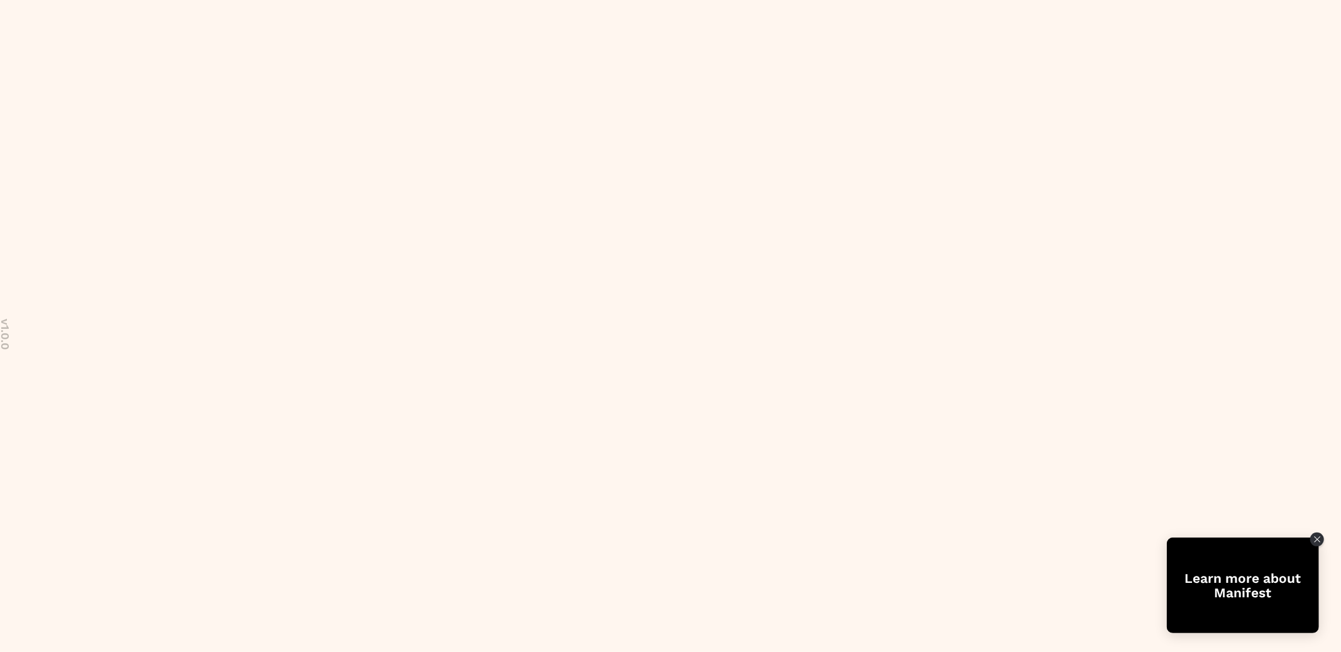
click at [648, 312] on body "v 1.0.0 Learn more about Manifest" at bounding box center [670, 326] width 1341 height 652
click at [1003, 13] on body "v 1.0.0 Learn more about Manifest" at bounding box center [670, 326] width 1341 height 652
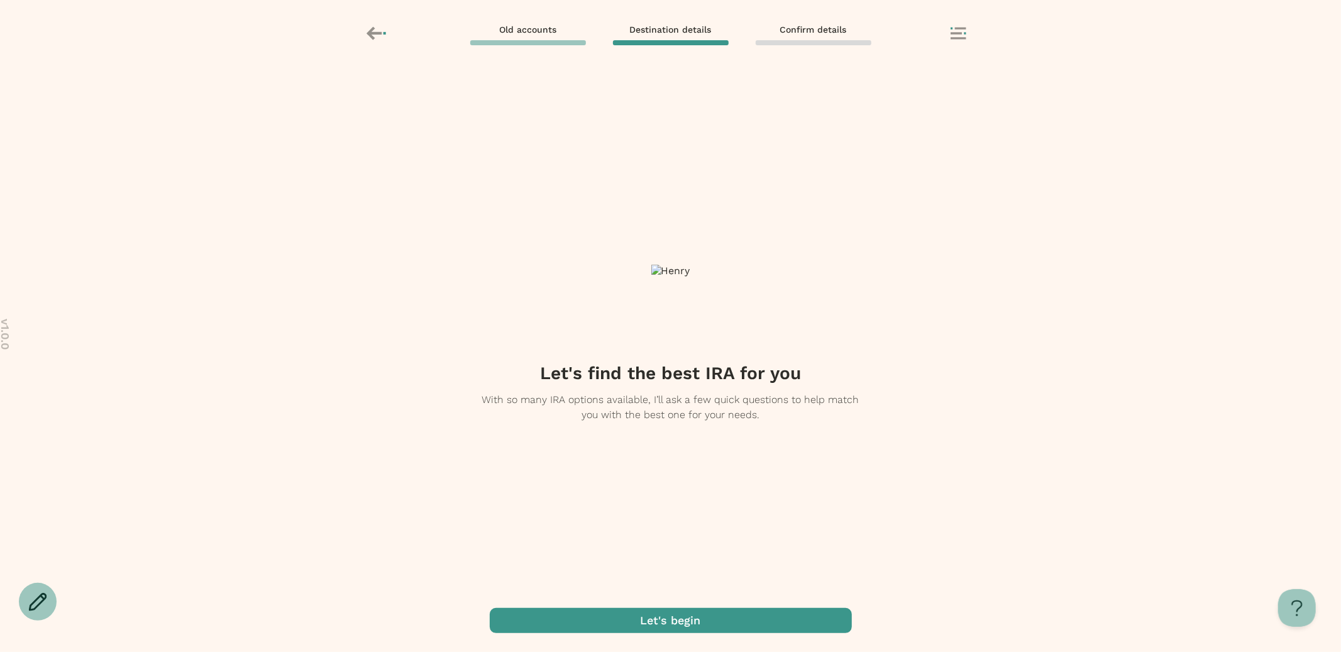
click at [670, 619] on span "button" at bounding box center [671, 620] width 362 height 25
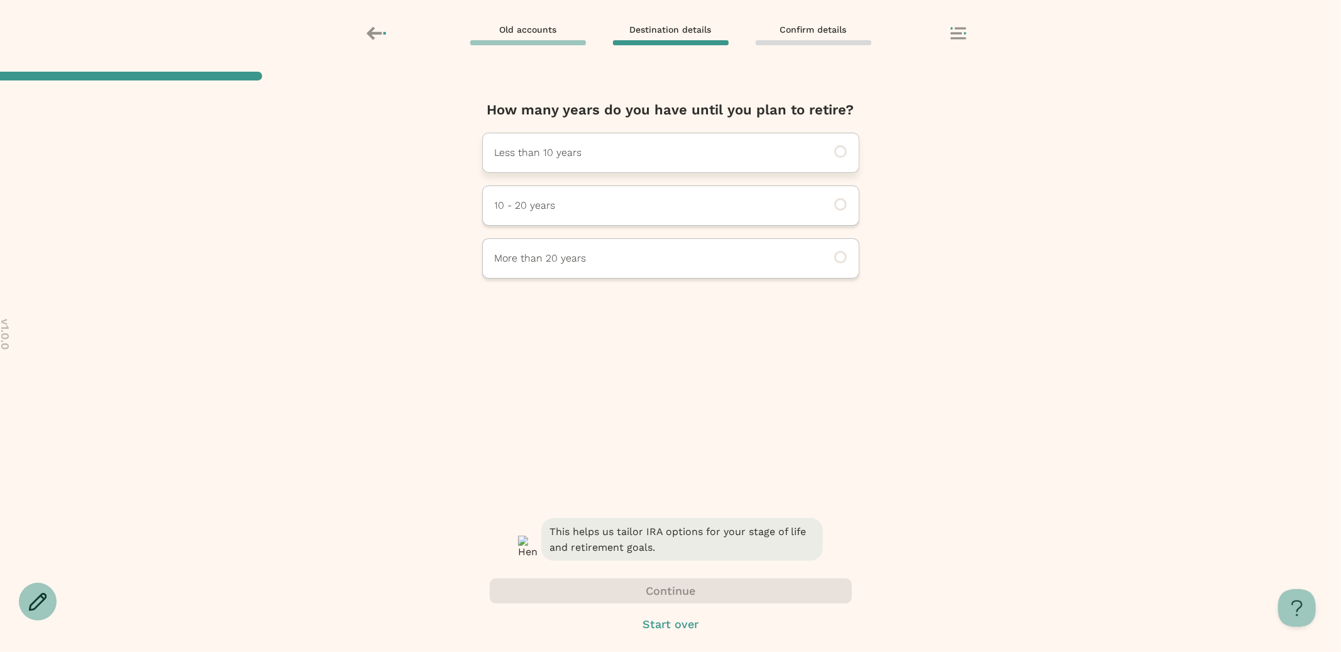
click at [676, 151] on p "Less than 10 years" at bounding box center [654, 152] width 318 height 15
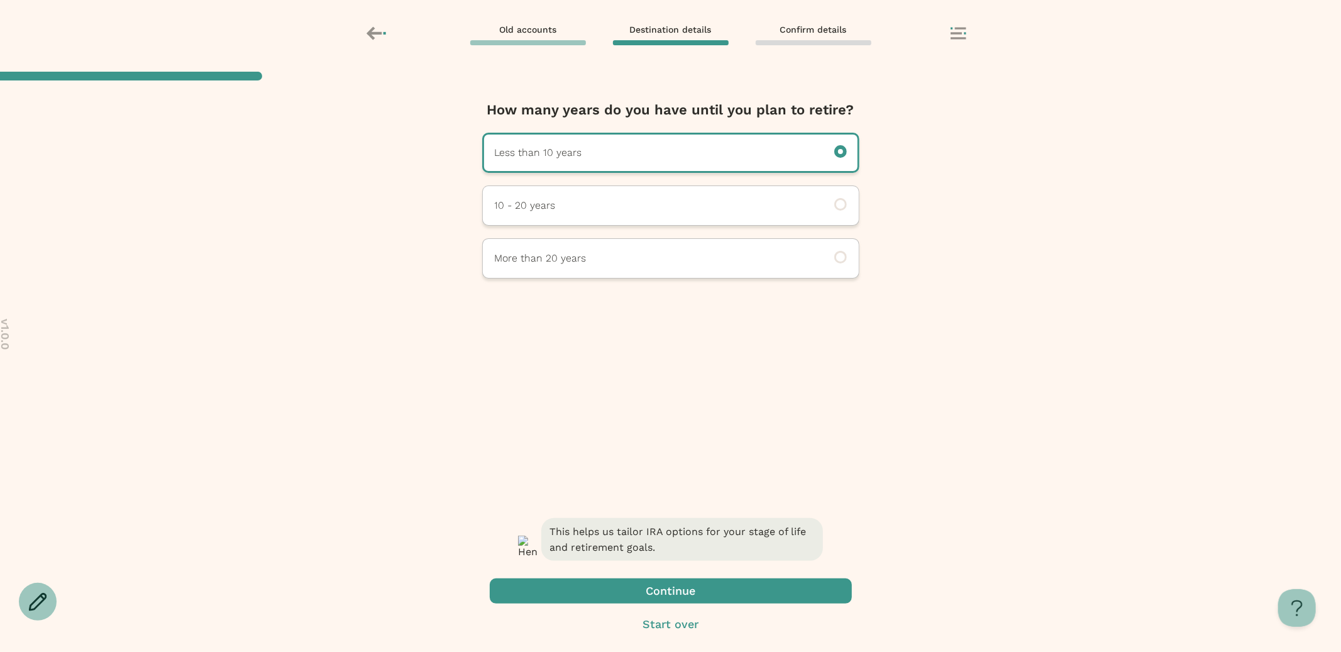
click at [634, 590] on span "button" at bounding box center [671, 590] width 362 height 25
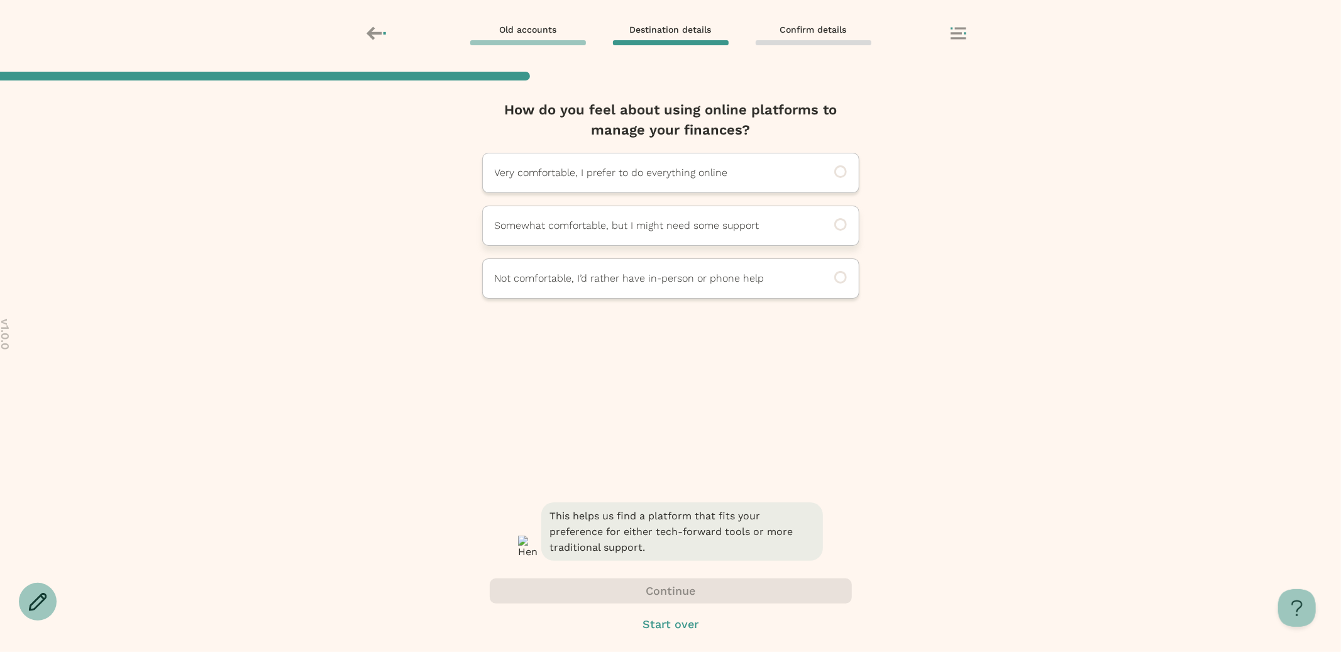
click at [625, 229] on p "Somewhat comfortable, but I might need some support" at bounding box center [654, 225] width 318 height 15
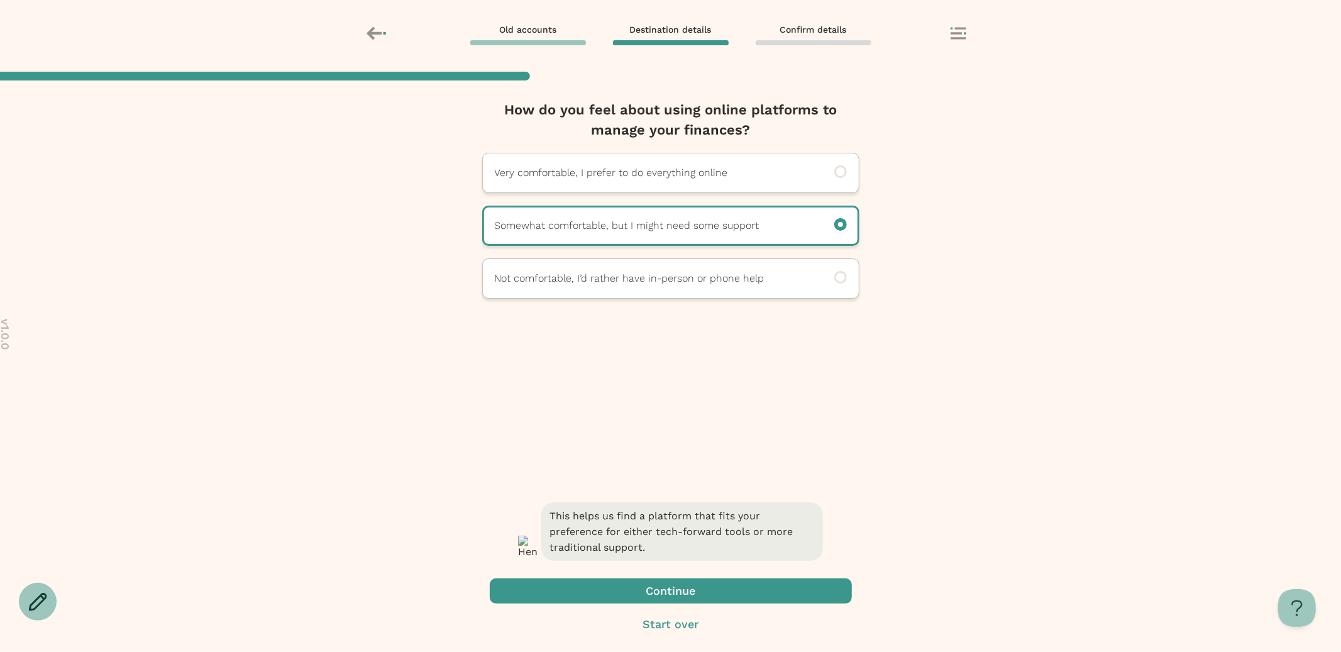
click at [639, 598] on span "button" at bounding box center [671, 590] width 362 height 25
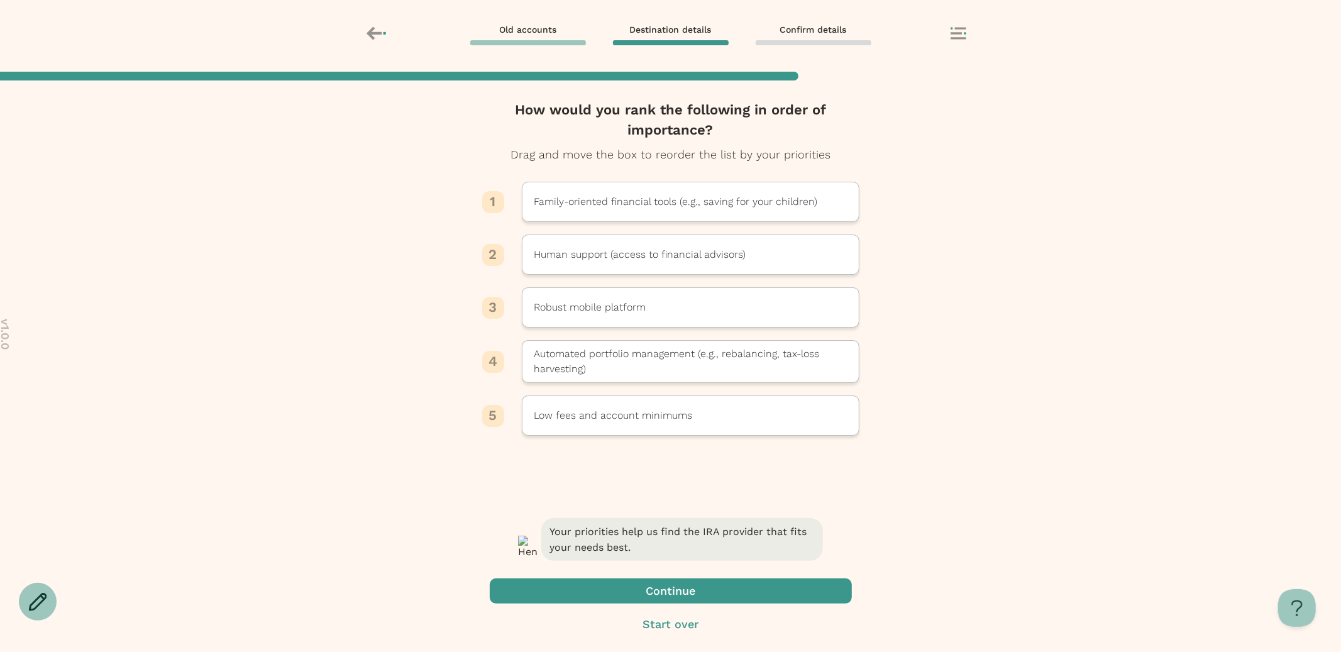
click at [658, 598] on span "button" at bounding box center [671, 590] width 362 height 25
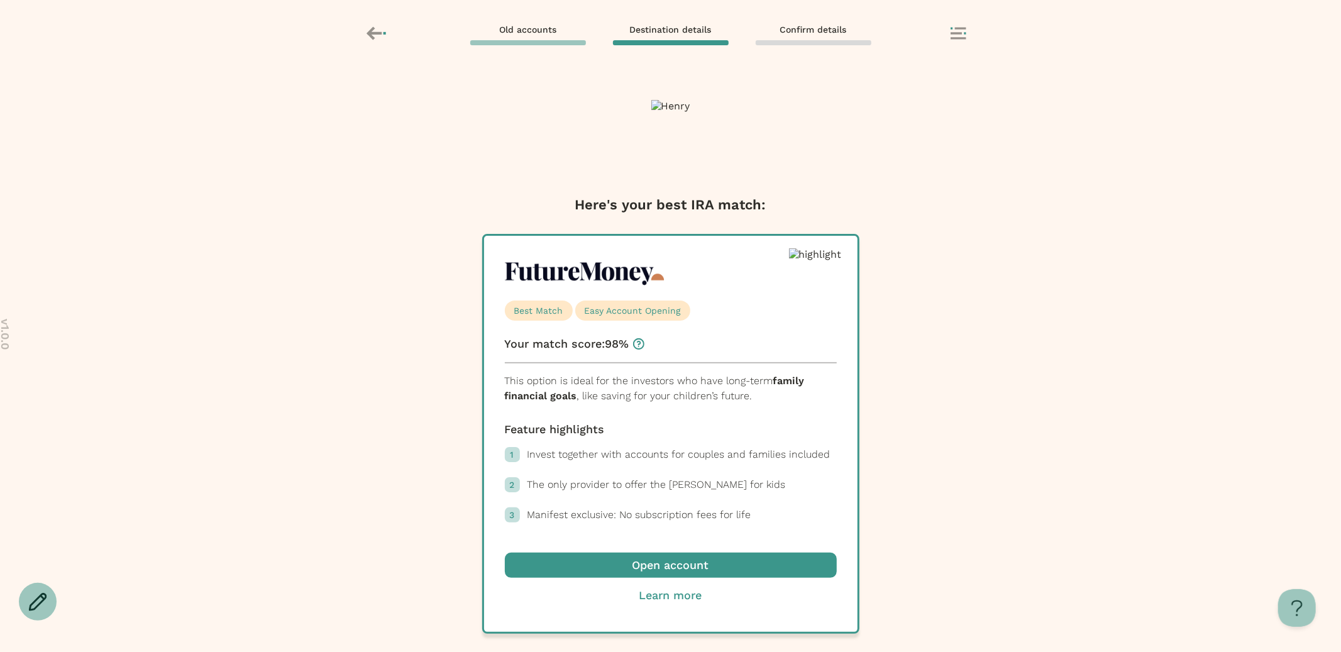
click at [624, 568] on span "button" at bounding box center [671, 565] width 332 height 25
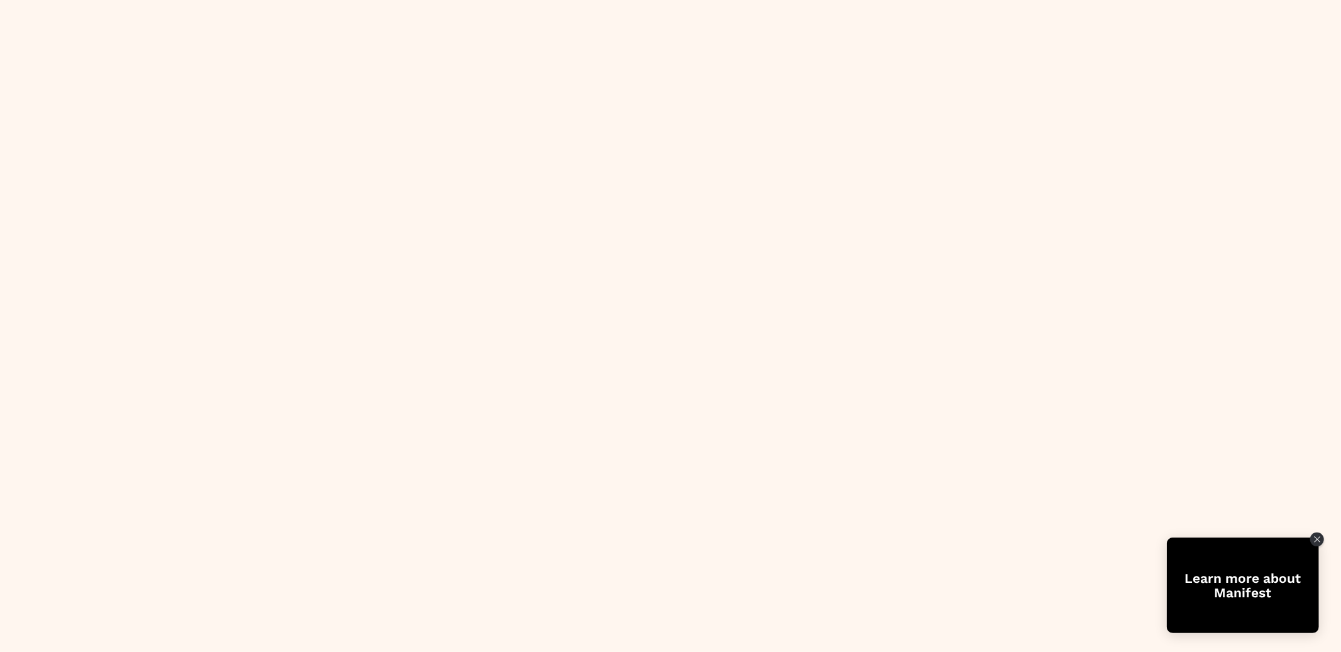
click at [322, 120] on body "Learn more about Manifest" at bounding box center [670, 326] width 1341 height 652
click at [615, 356] on body "Learn more about Manifest" at bounding box center [670, 326] width 1341 height 652
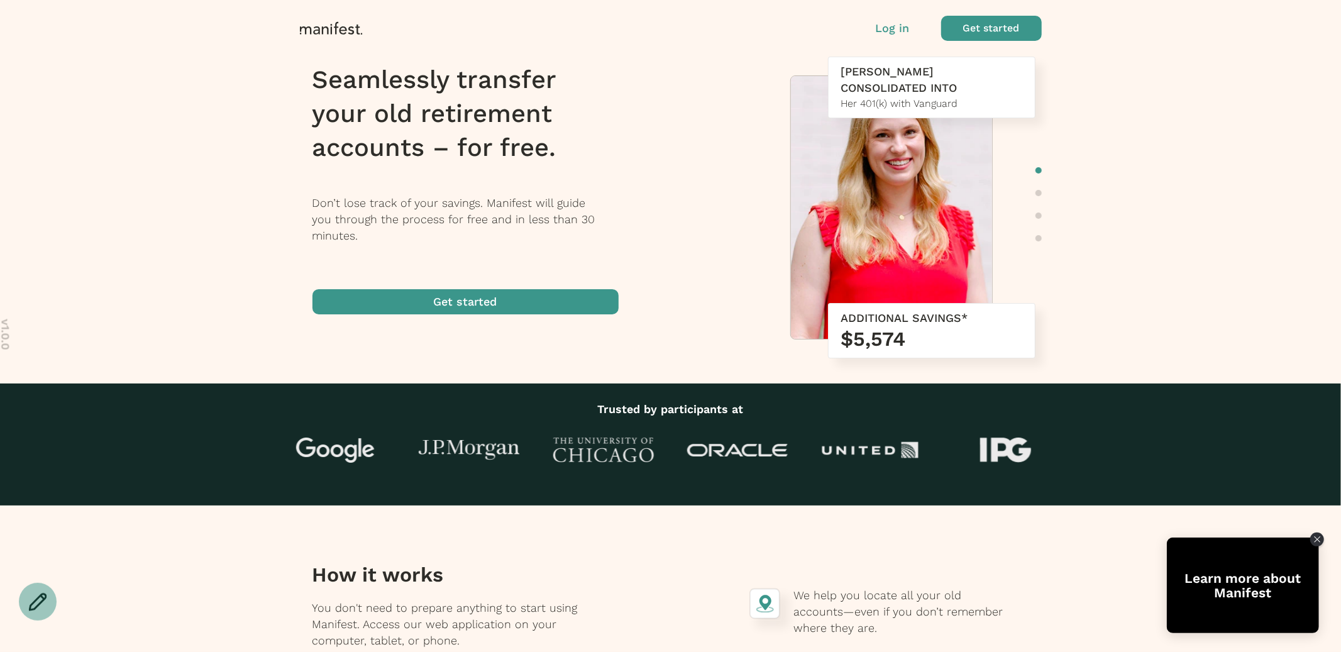
click at [900, 29] on p "Log in" at bounding box center [893, 28] width 34 height 16
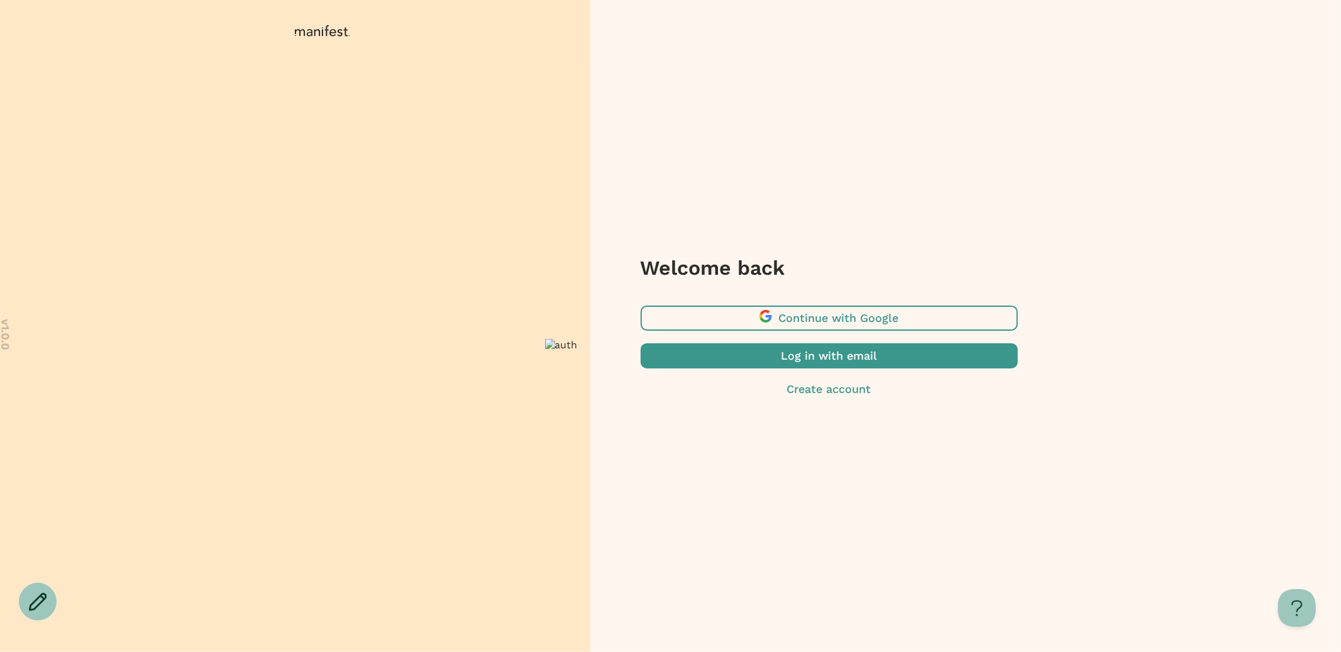
click at [763, 360] on span "button" at bounding box center [829, 355] width 377 height 25
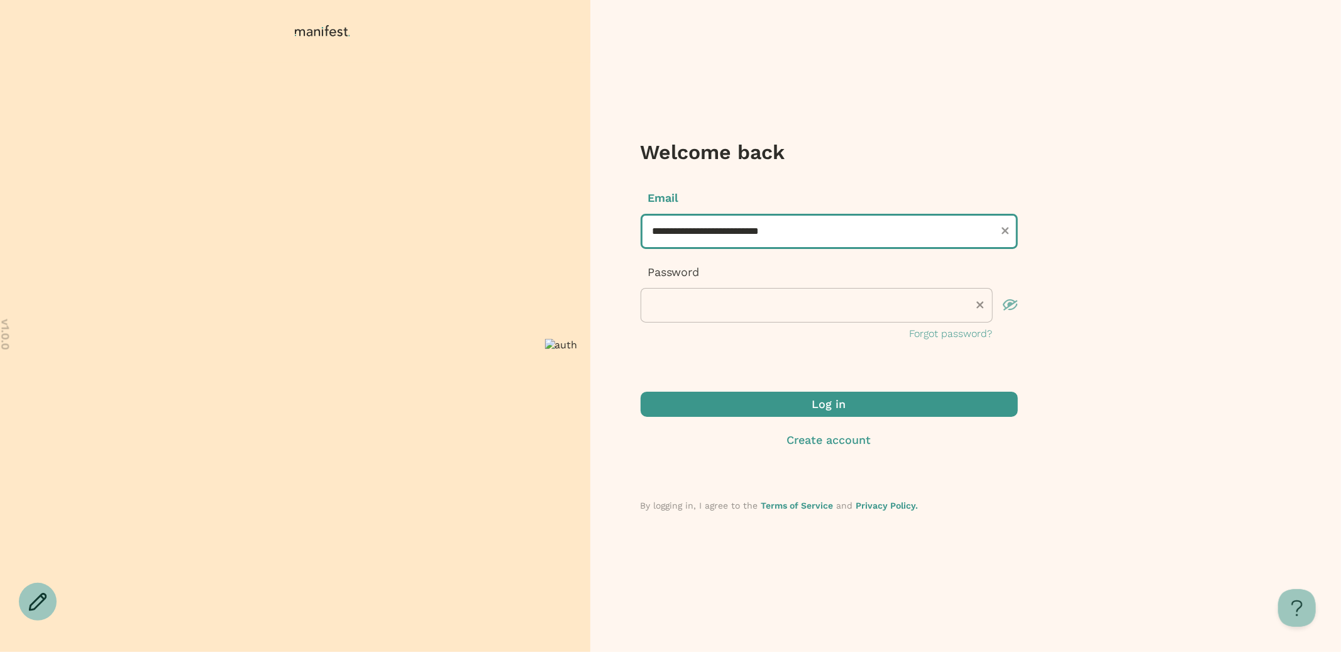
click at [721, 235] on input "**********" at bounding box center [829, 231] width 377 height 35
type input "**********"
click at [795, 408] on span "submit" at bounding box center [829, 404] width 377 height 25
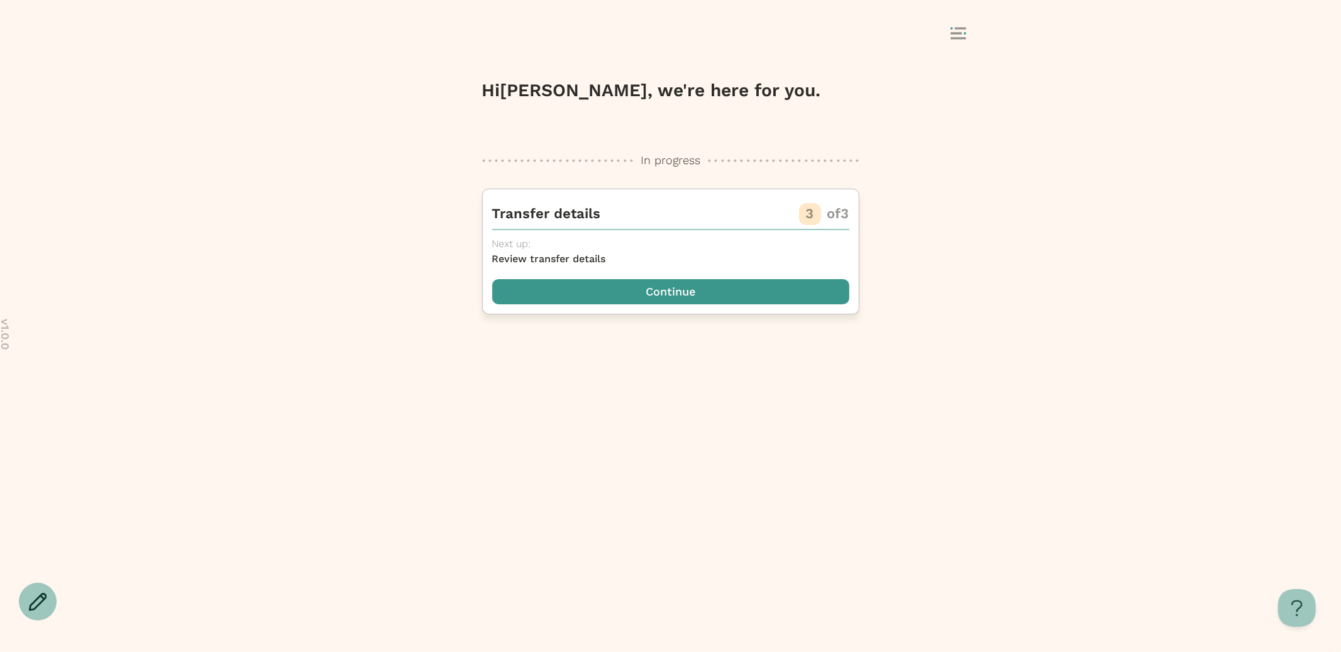
click at [721, 304] on span "button" at bounding box center [670, 291] width 357 height 25
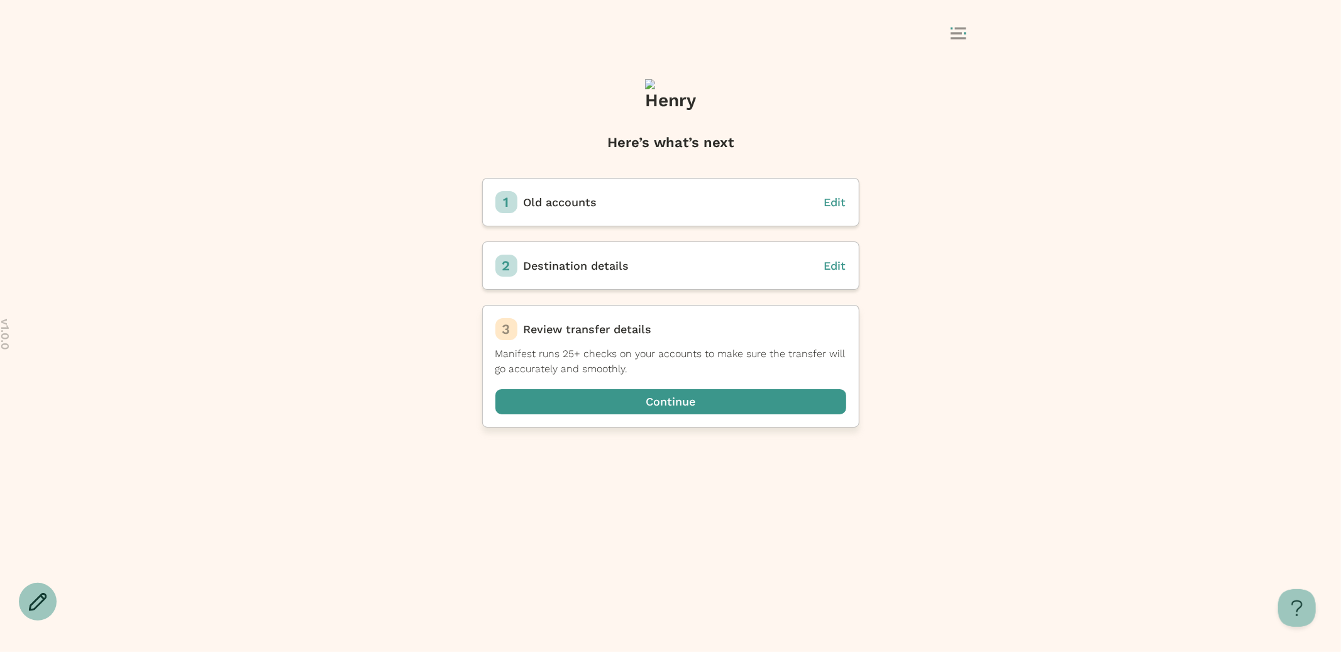
click at [766, 401] on span "button" at bounding box center [670, 401] width 351 height 25
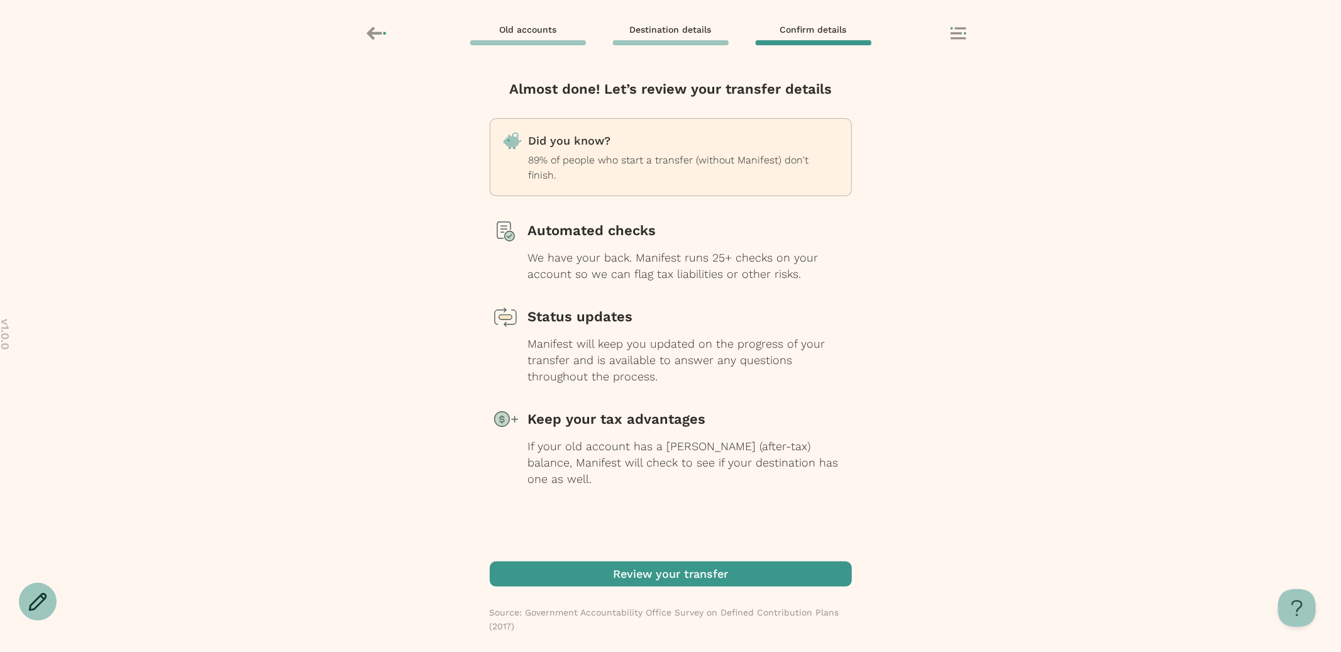
click at [379, 33] on icon at bounding box center [374, 32] width 15 height 13
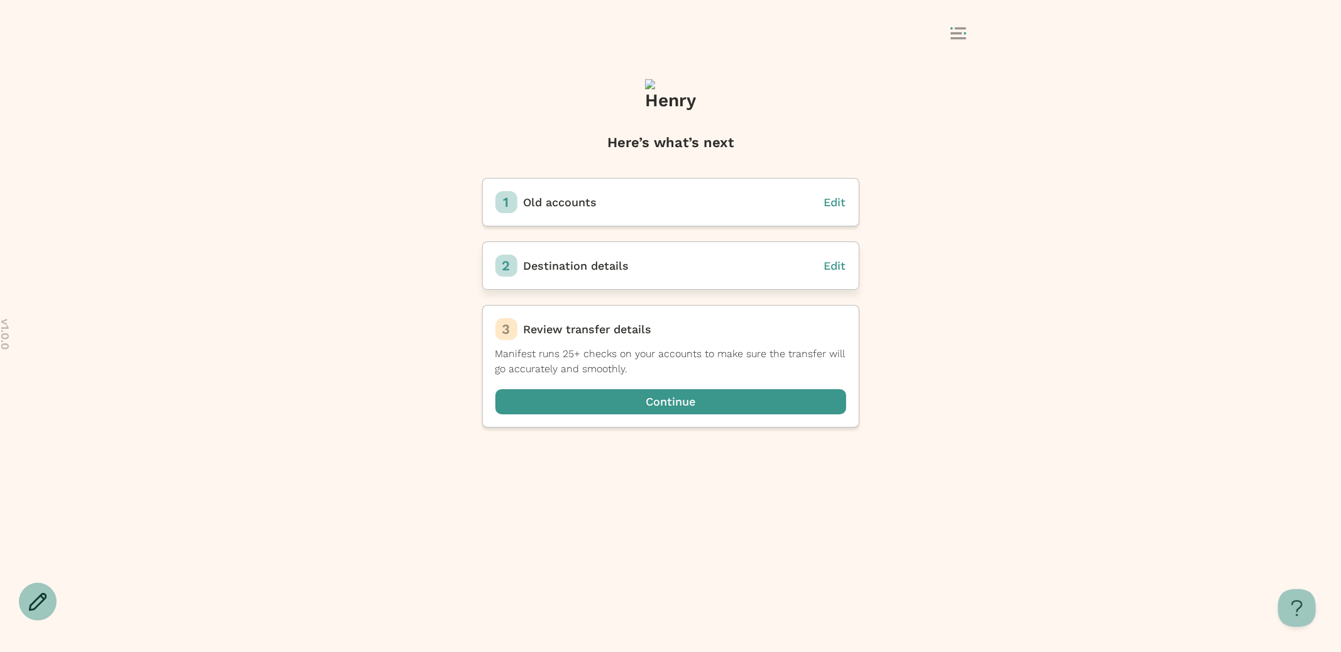
click at [843, 268] on span "Edit" at bounding box center [835, 265] width 22 height 13
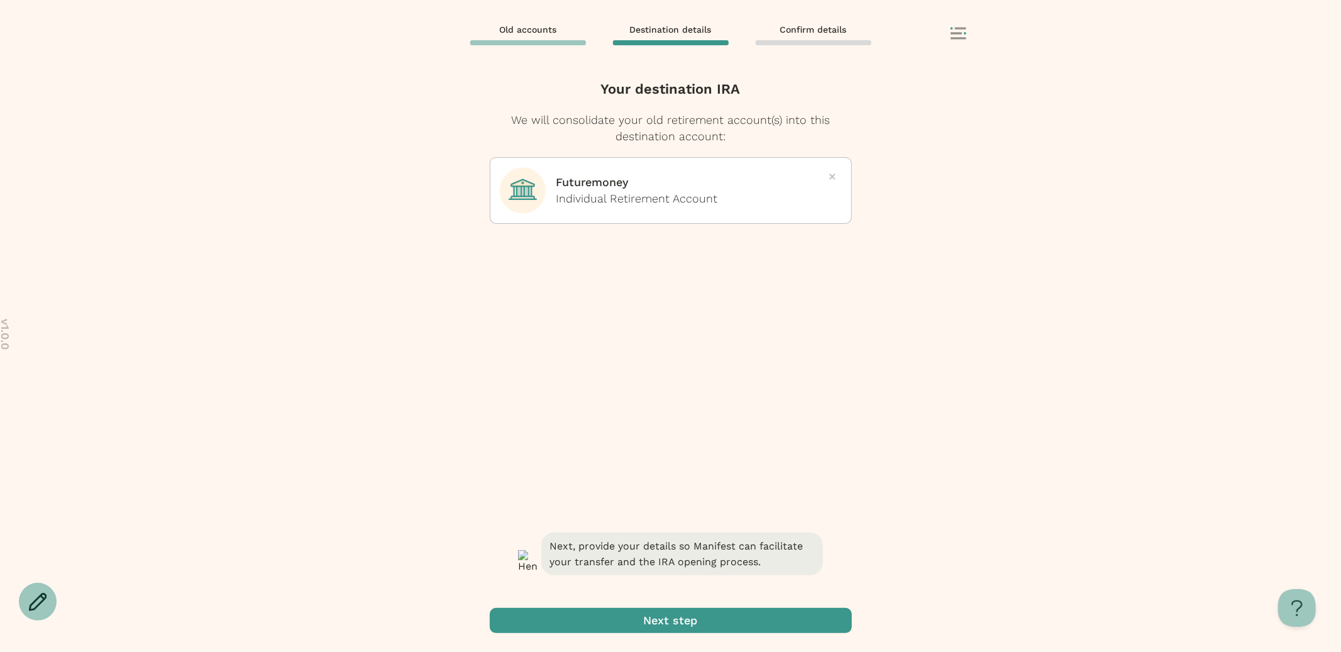
click at [715, 622] on span "button" at bounding box center [671, 620] width 362 height 25
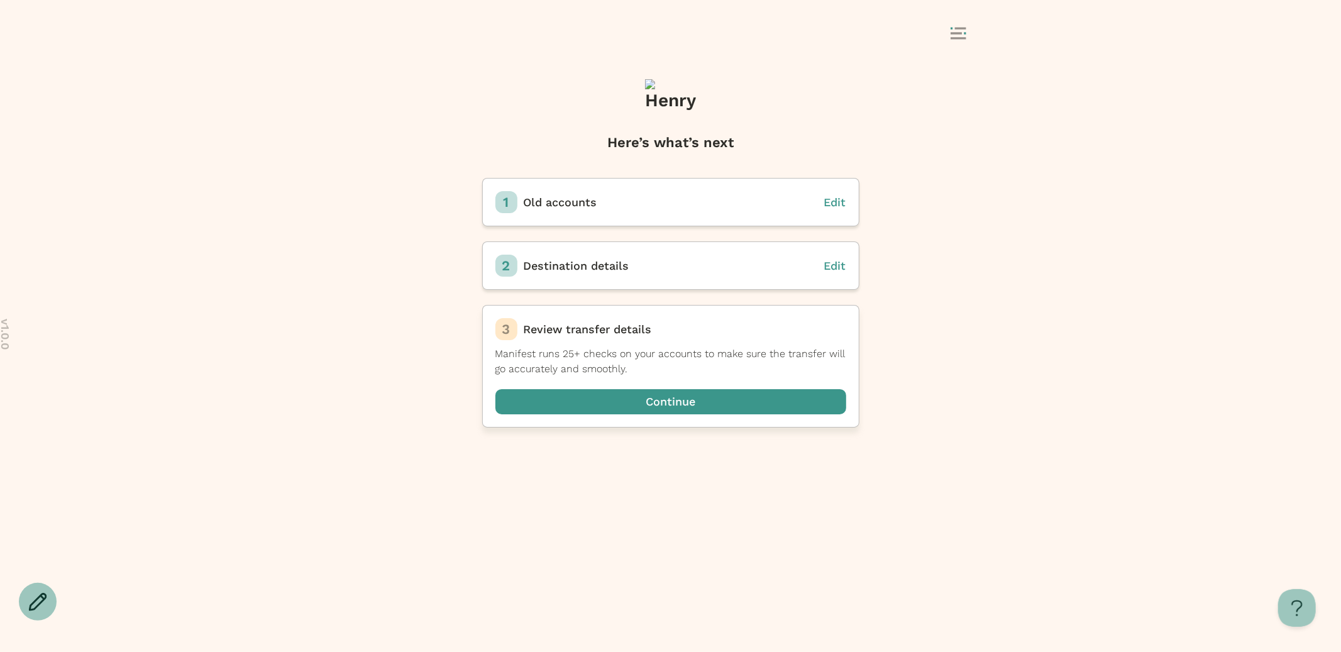
click at [717, 416] on div "3 Review transfer details Manifest runs 25+ checks on your accounts to make sur…" at bounding box center [670, 366] width 377 height 123
click at [717, 401] on span "button" at bounding box center [670, 401] width 351 height 25
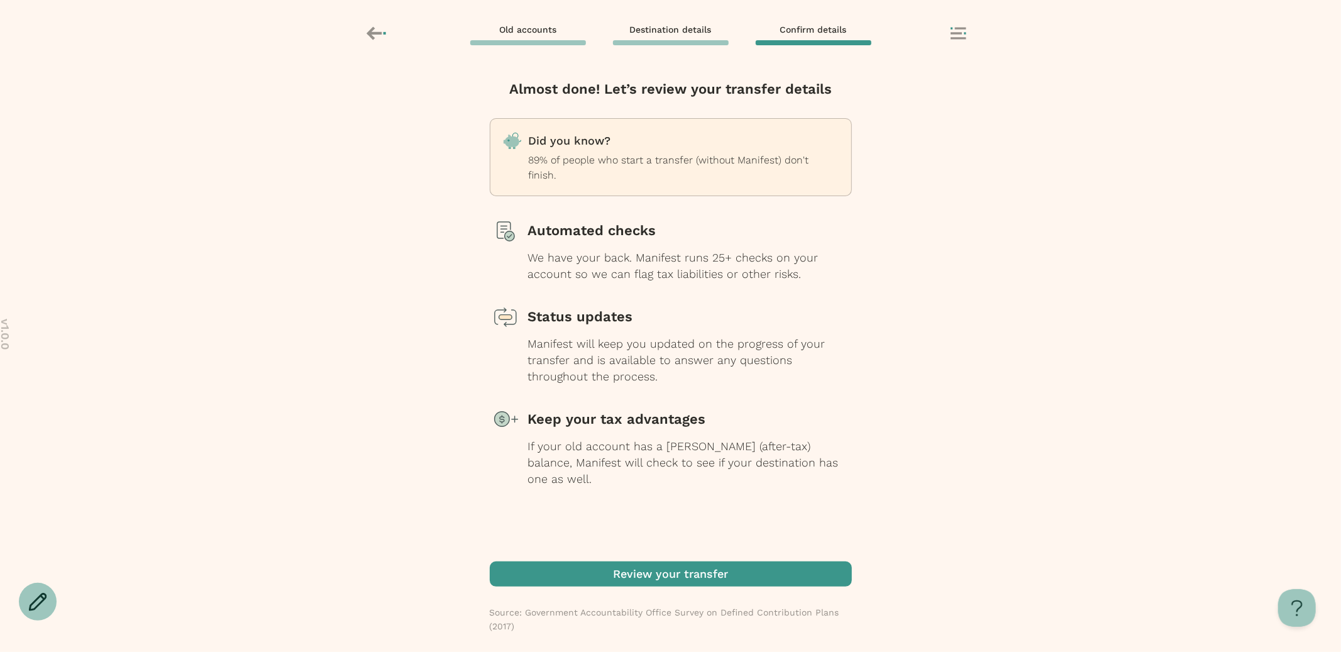
click at [665, 570] on span "button" at bounding box center [671, 573] width 362 height 25
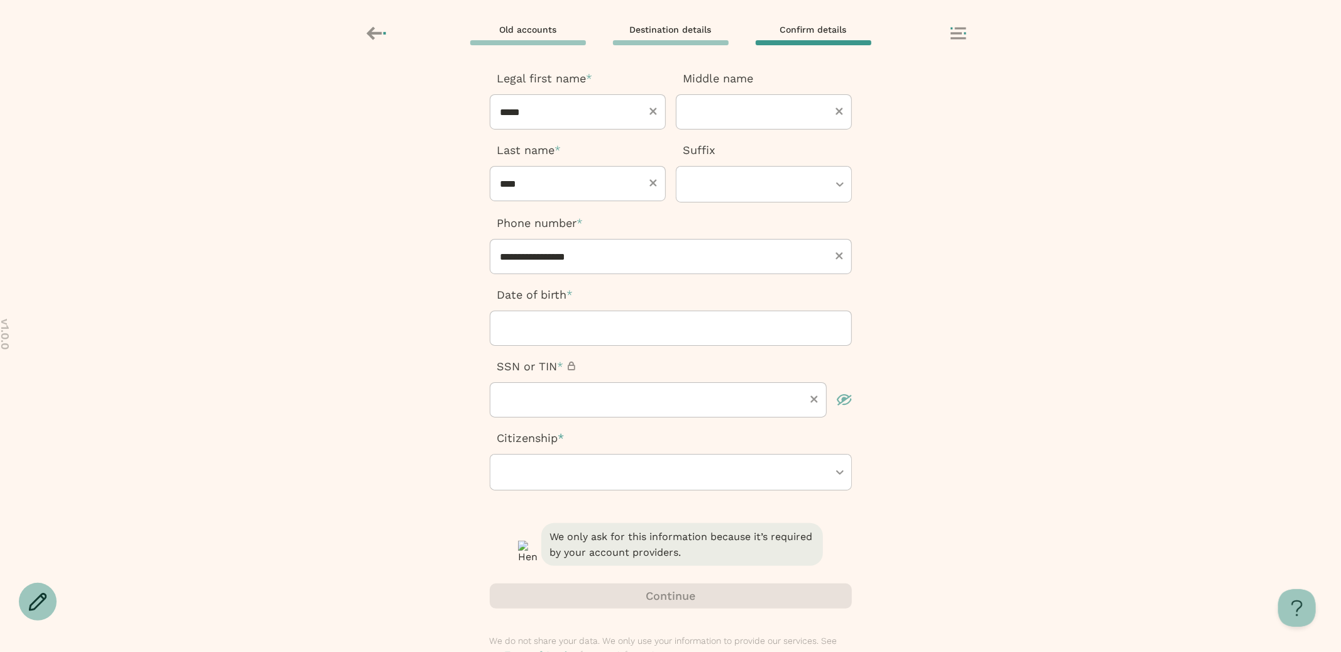
scroll to position [61, 0]
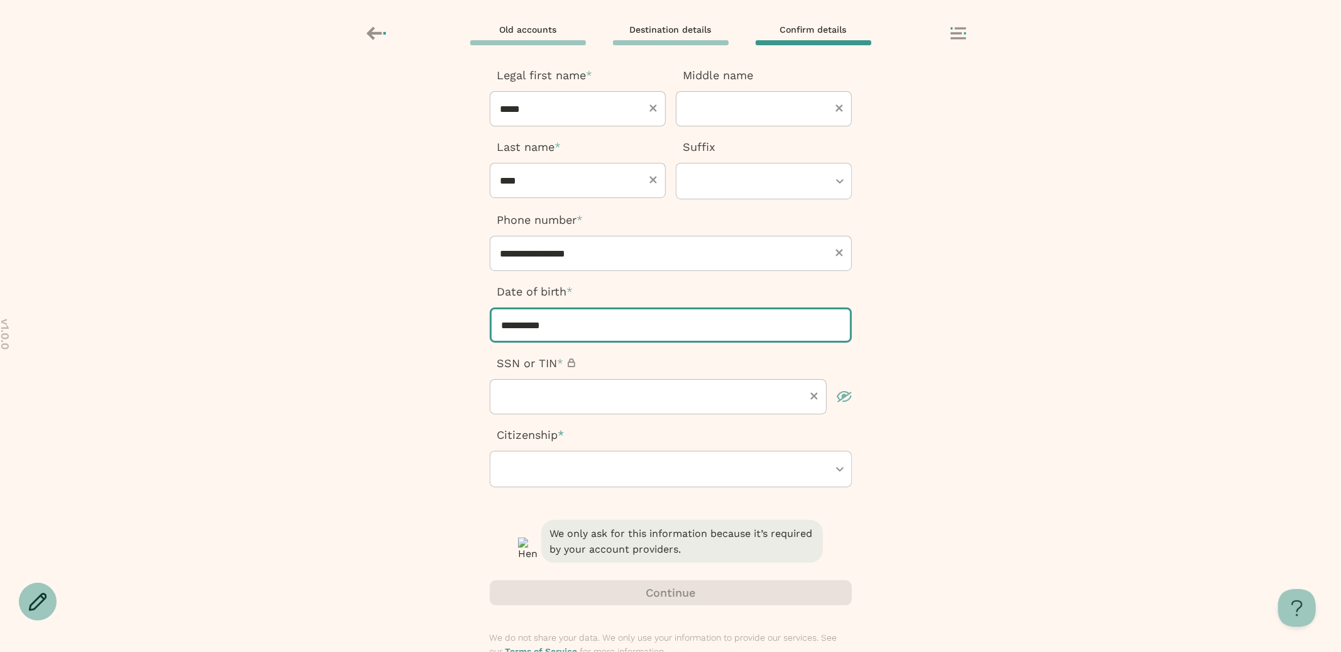
click at [544, 323] on input "**********" at bounding box center [671, 324] width 362 height 35
type input "**********"
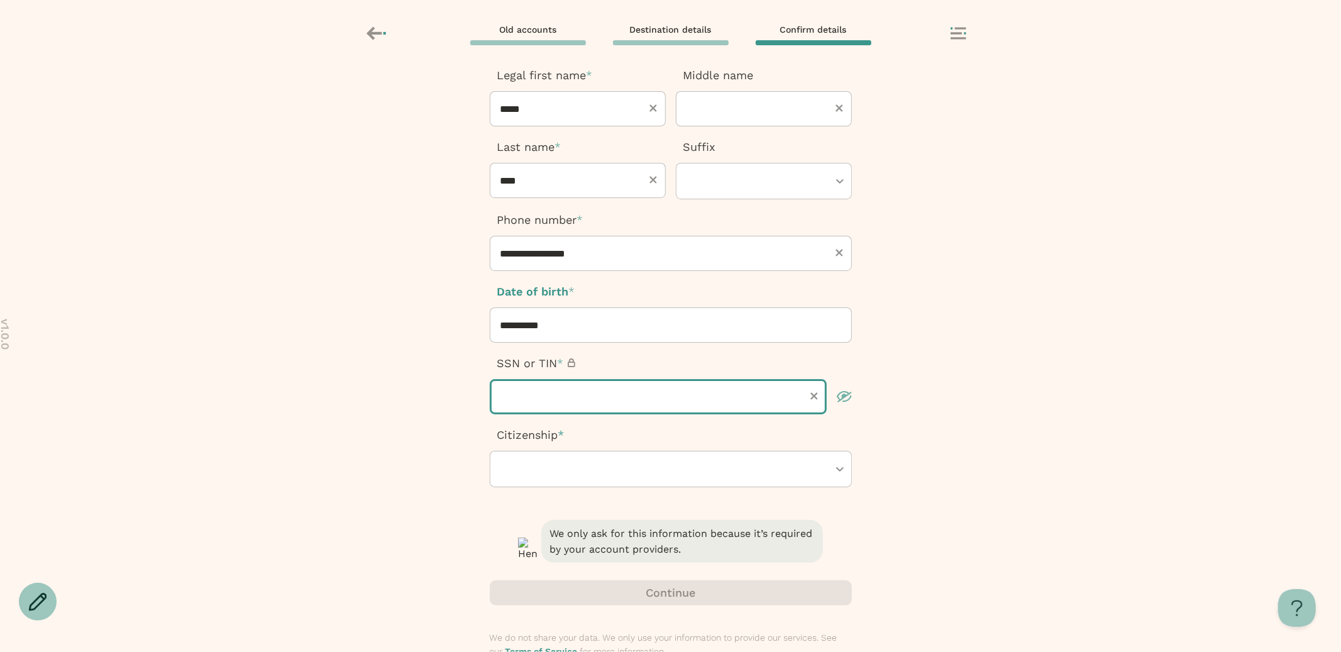
click at [552, 392] on input "text" at bounding box center [658, 396] width 337 height 35
type input "*********"
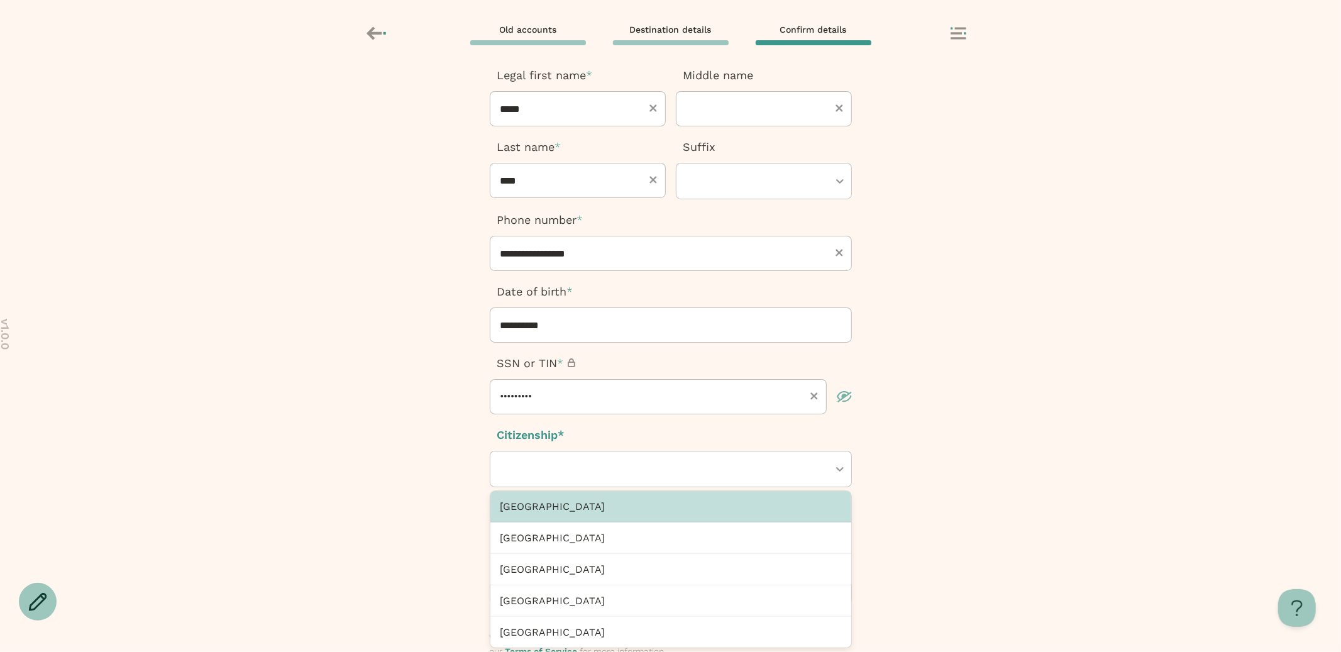
click at [539, 469] on div at bounding box center [664, 468] width 328 height 35
click at [546, 507] on div "United States" at bounding box center [670, 506] width 361 height 31
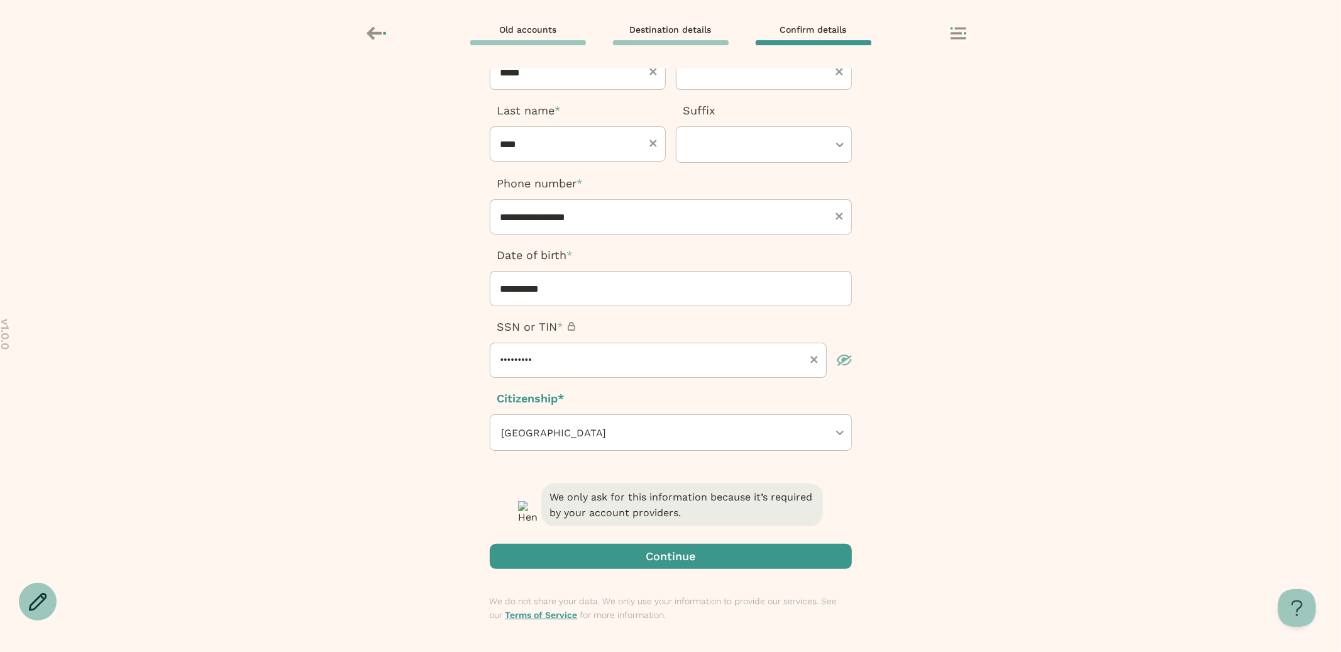
scroll to position [104, 0]
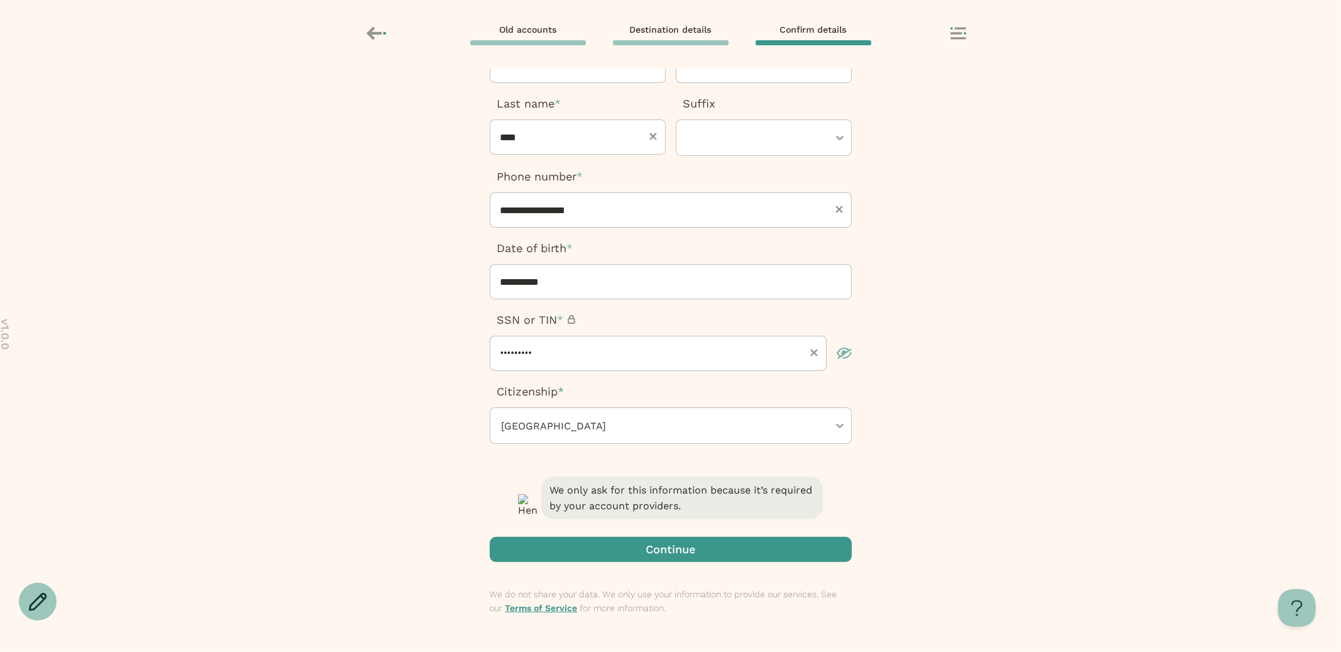
click at [551, 549] on span "button" at bounding box center [545, 550] width 16 height 16
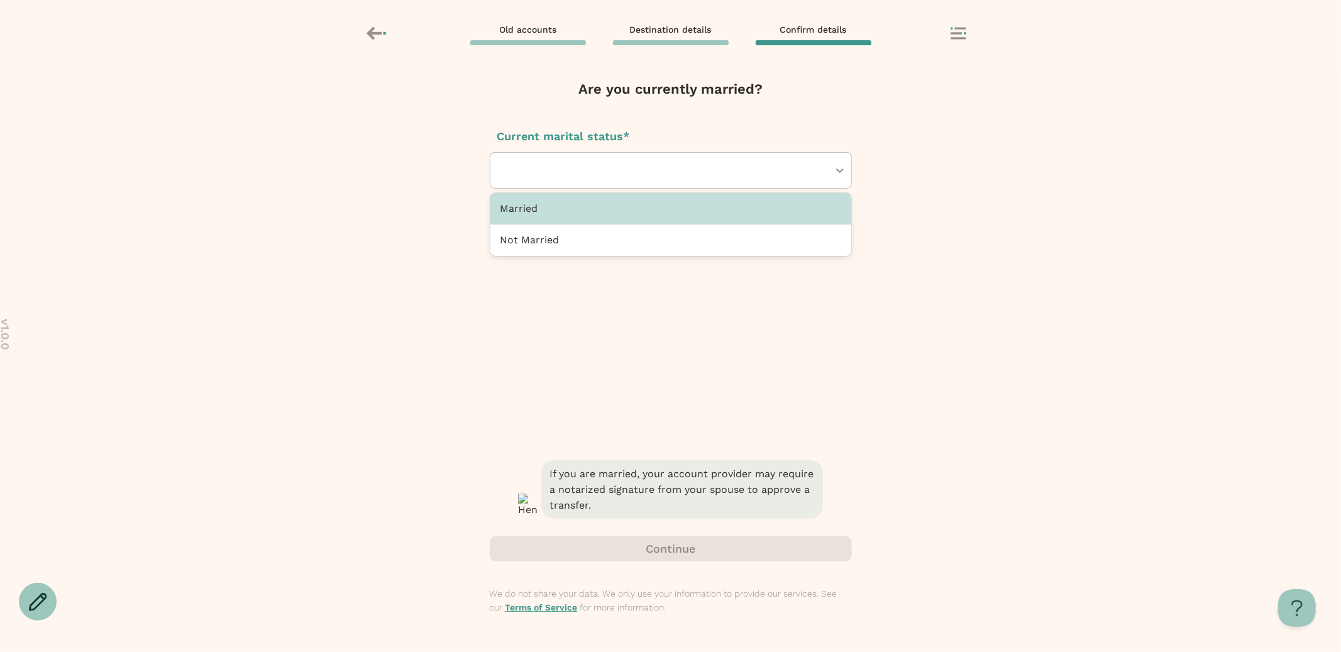
click at [658, 166] on div at bounding box center [664, 170] width 328 height 35
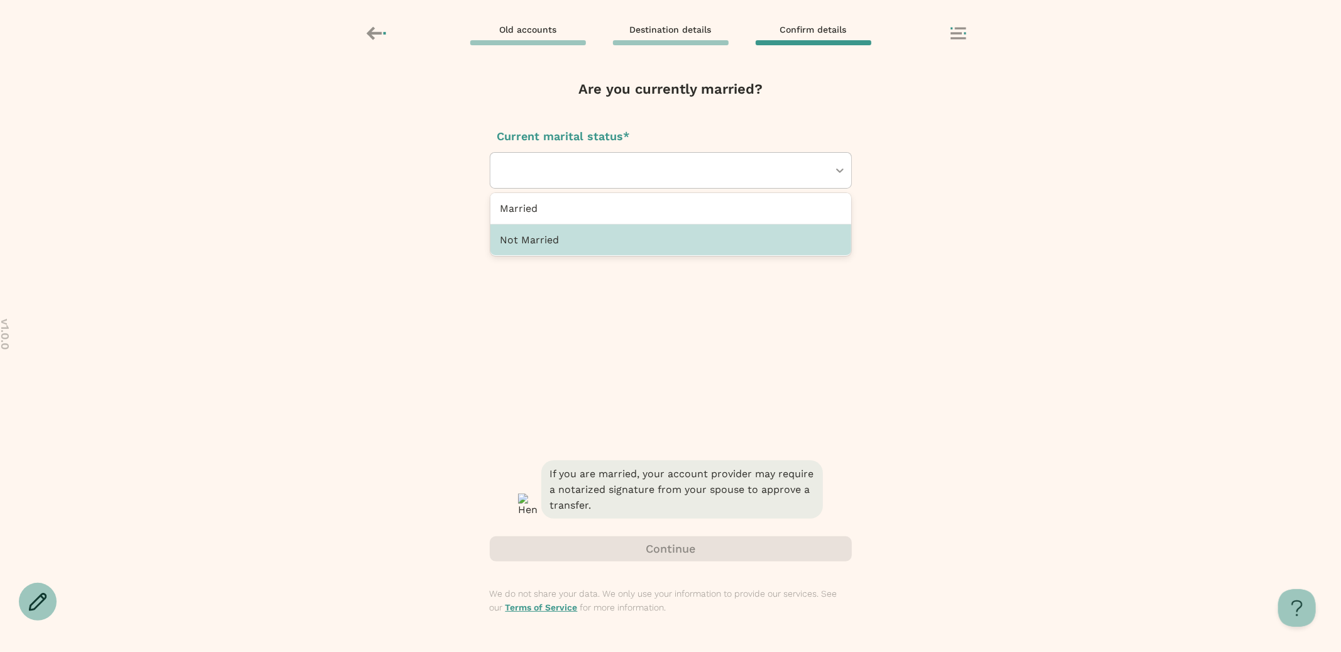
click at [622, 240] on div "Not Married" at bounding box center [670, 239] width 361 height 31
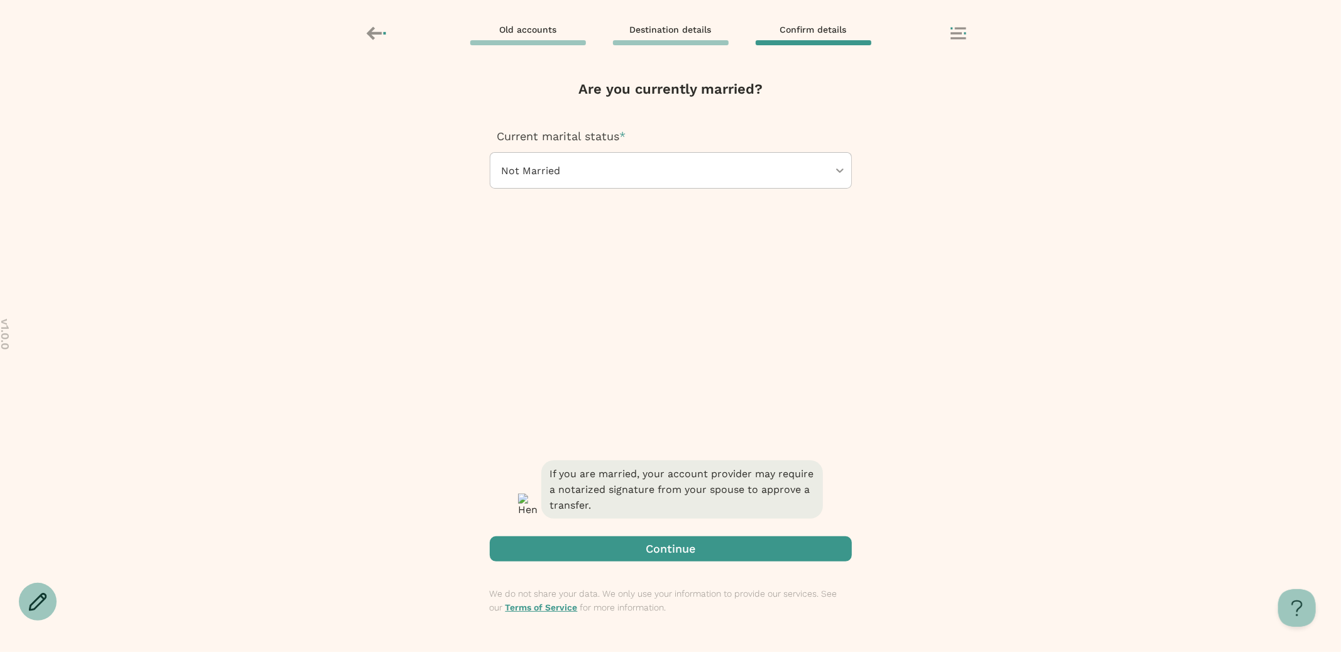
click at [651, 565] on div "If you are married, your account provider may require a notarized signature fro…" at bounding box center [671, 555] width 362 height 194
click at [651, 550] on span "button" at bounding box center [671, 548] width 362 height 25
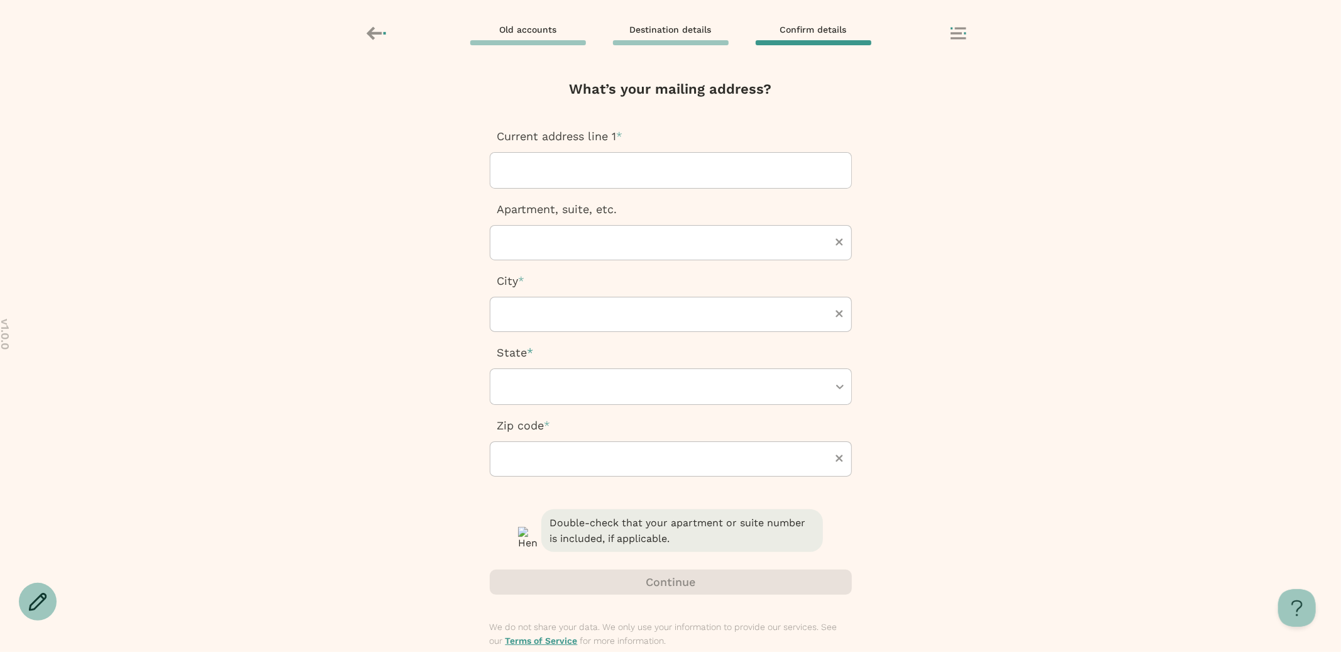
click at [613, 165] on div at bounding box center [670, 170] width 341 height 35
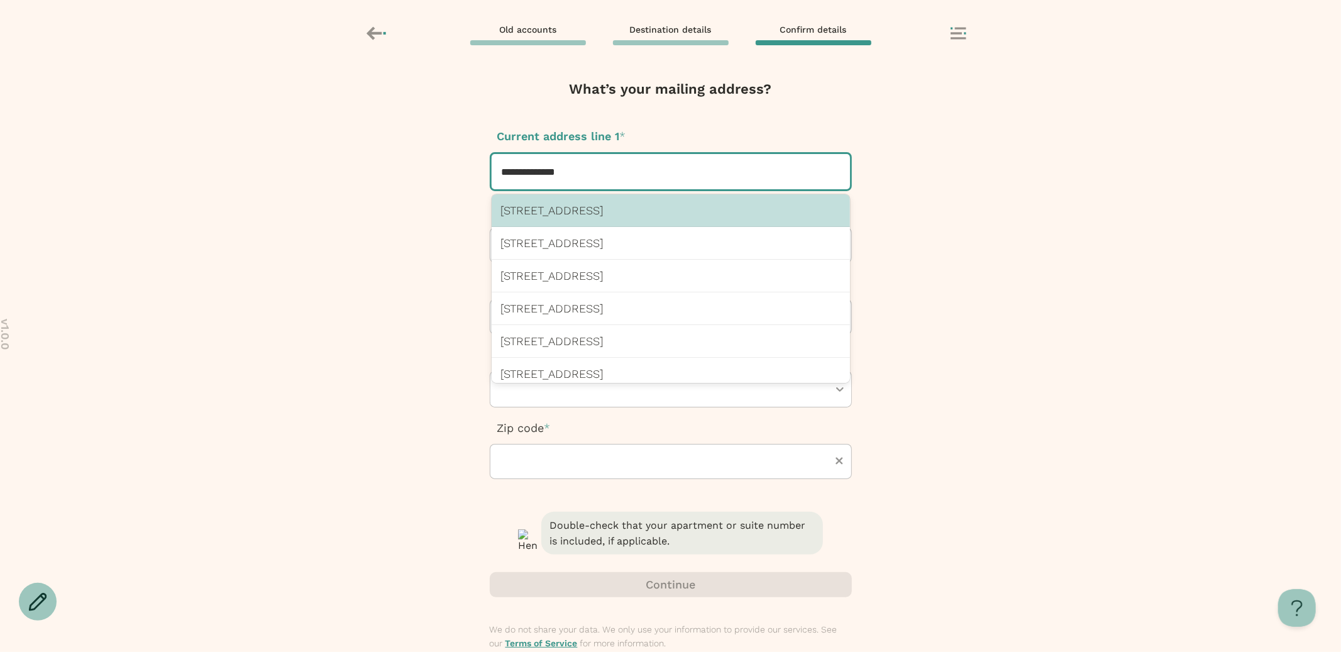
click at [649, 204] on p "132 Sandalwood Ln, Bolingbrook, IL 60440 US" at bounding box center [671, 210] width 340 height 13
type input "**********"
type input "*****"
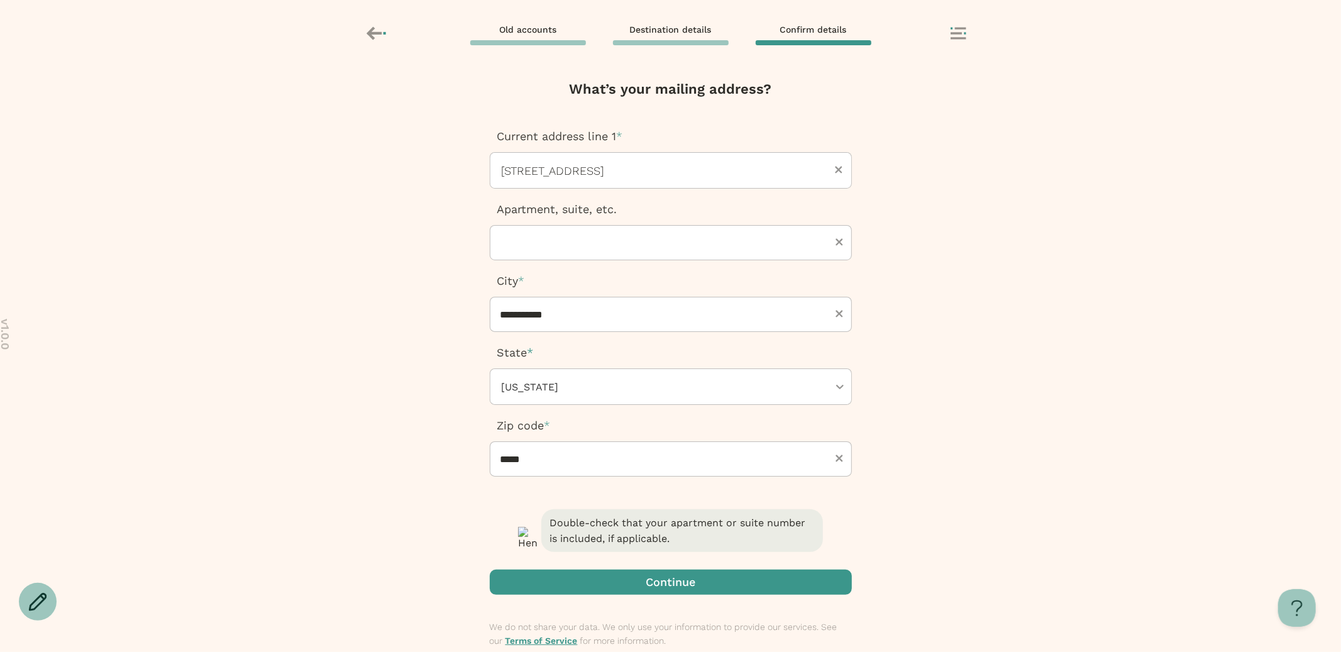
click at [635, 575] on span "button" at bounding box center [671, 582] width 362 height 25
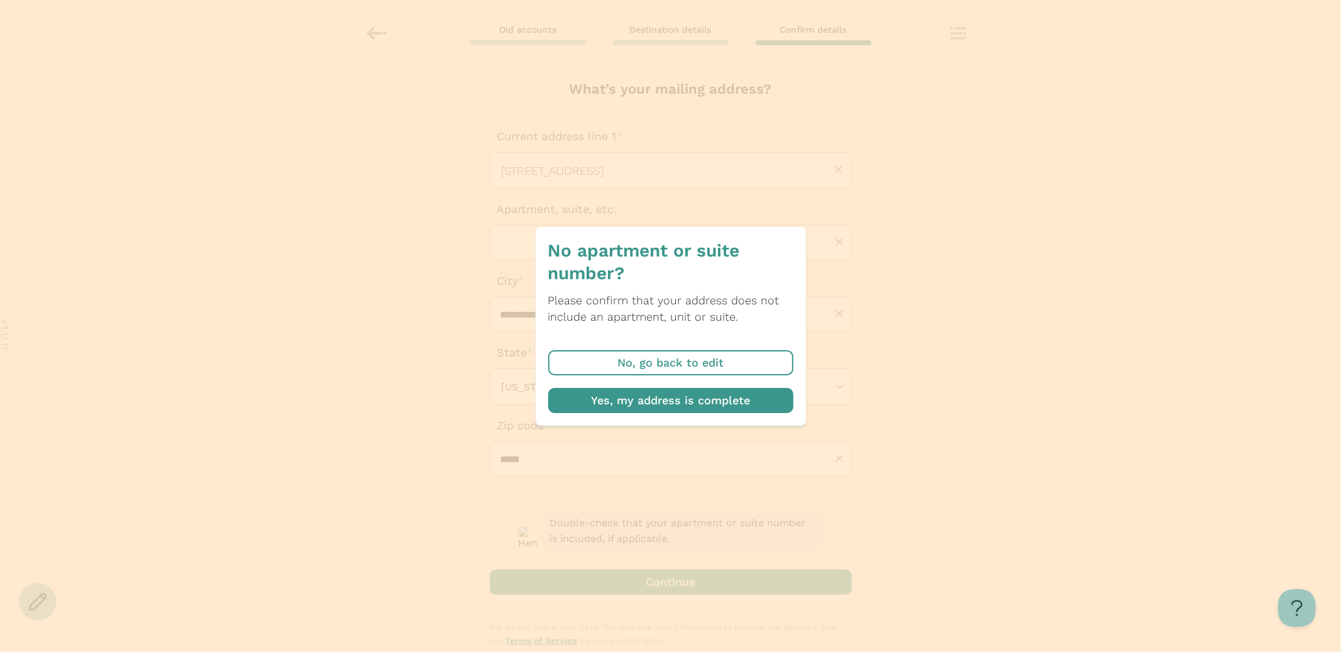
click at [657, 402] on span "button" at bounding box center [670, 400] width 245 height 25
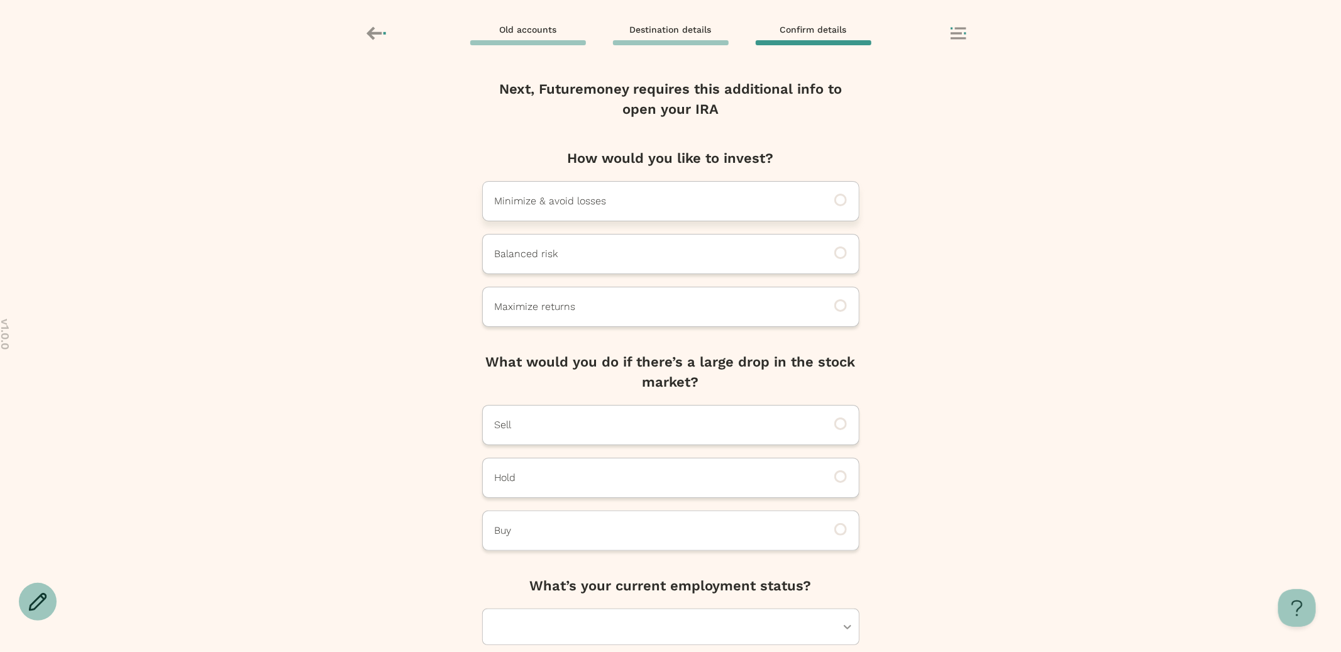
click at [649, 219] on div "Minimize & avoid losses" at bounding box center [670, 201] width 377 height 40
click at [616, 415] on div "Sell" at bounding box center [670, 425] width 377 height 40
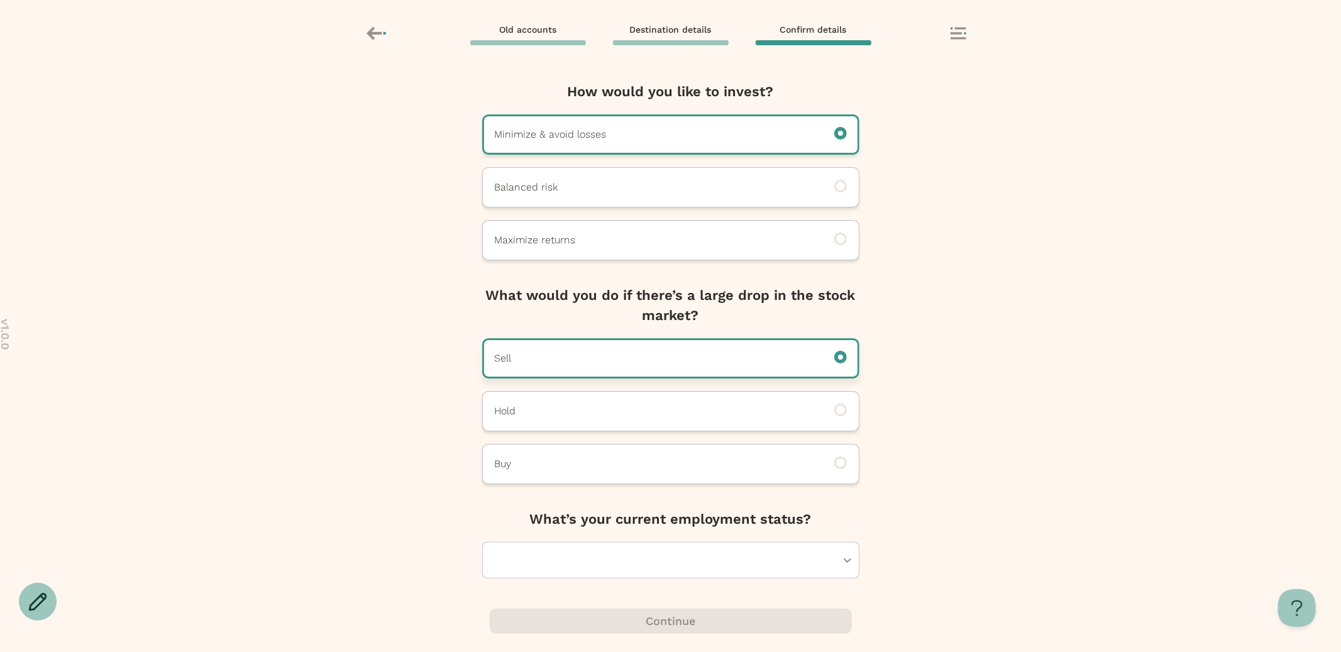
scroll to position [66, 0]
click at [601, 563] on div at bounding box center [664, 560] width 343 height 35
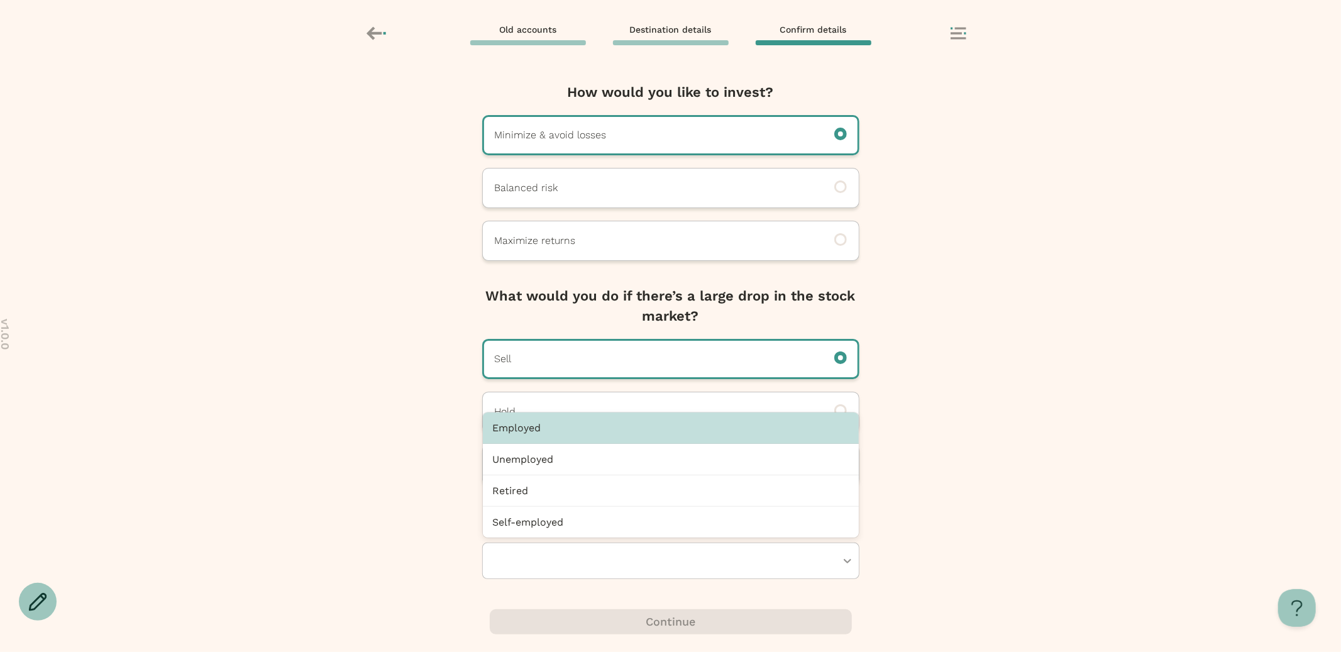
click at [600, 436] on div "Employed" at bounding box center [671, 427] width 376 height 31
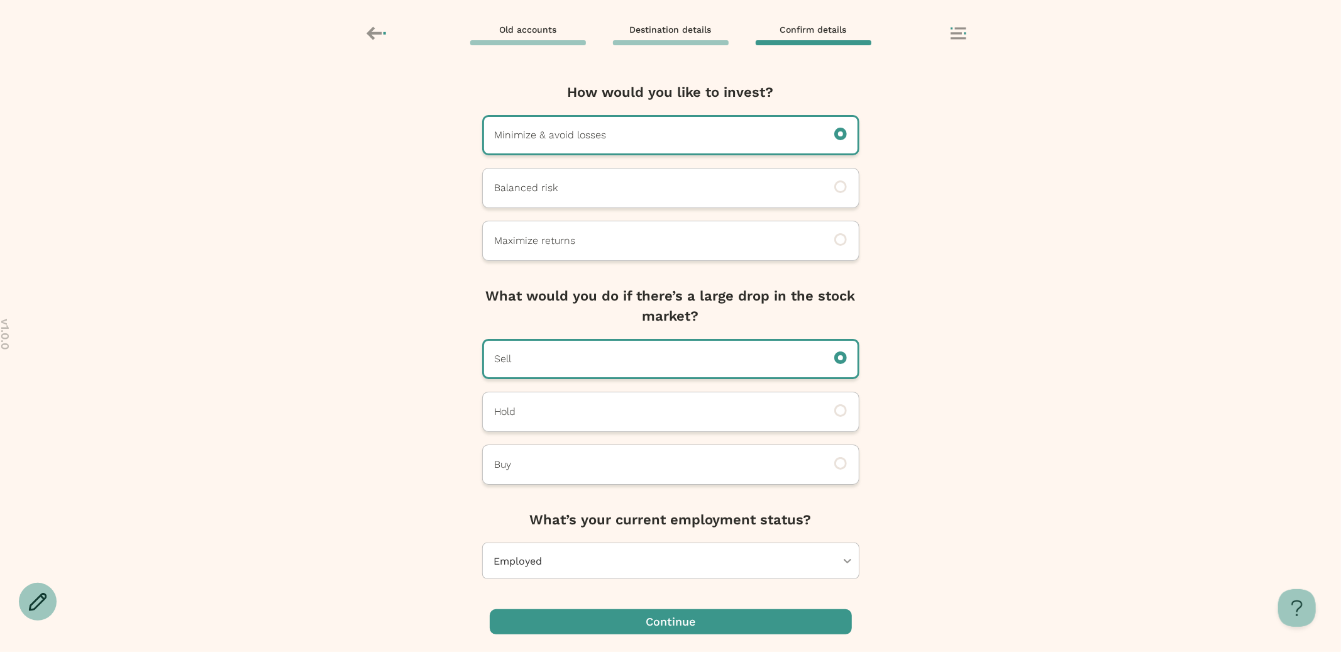
click at [633, 619] on span "button" at bounding box center [671, 621] width 362 height 25
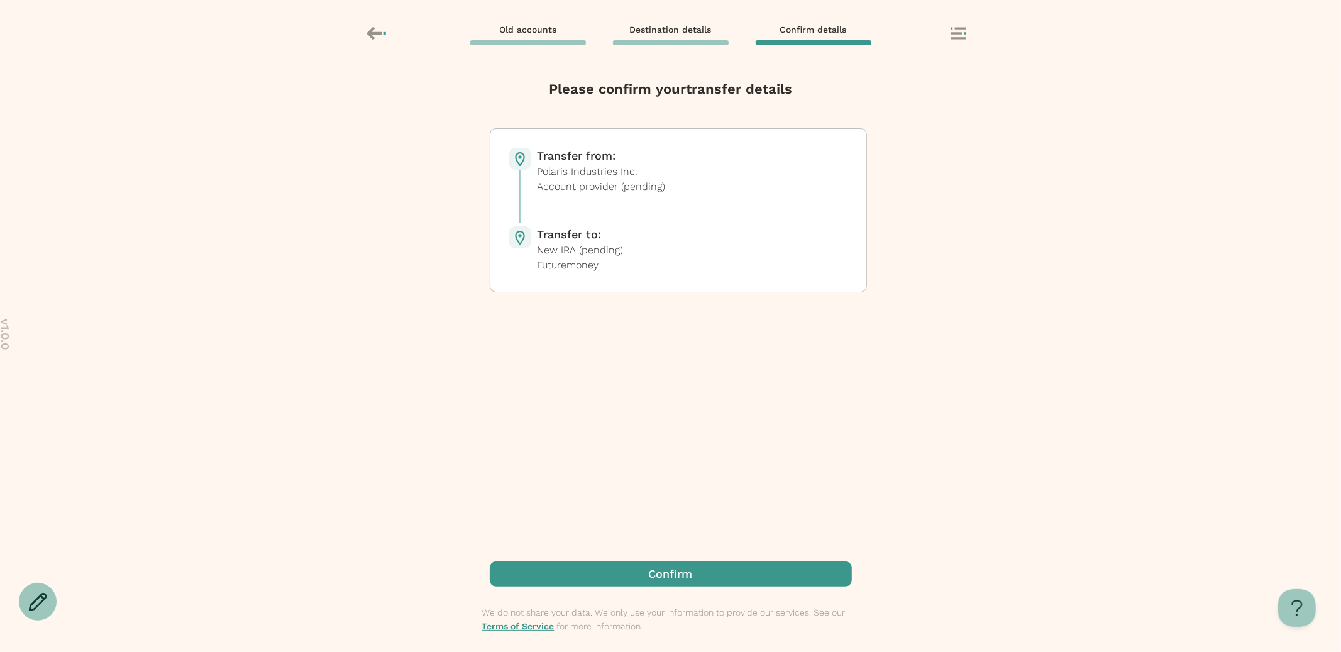
click at [660, 570] on span "button" at bounding box center [671, 573] width 362 height 25
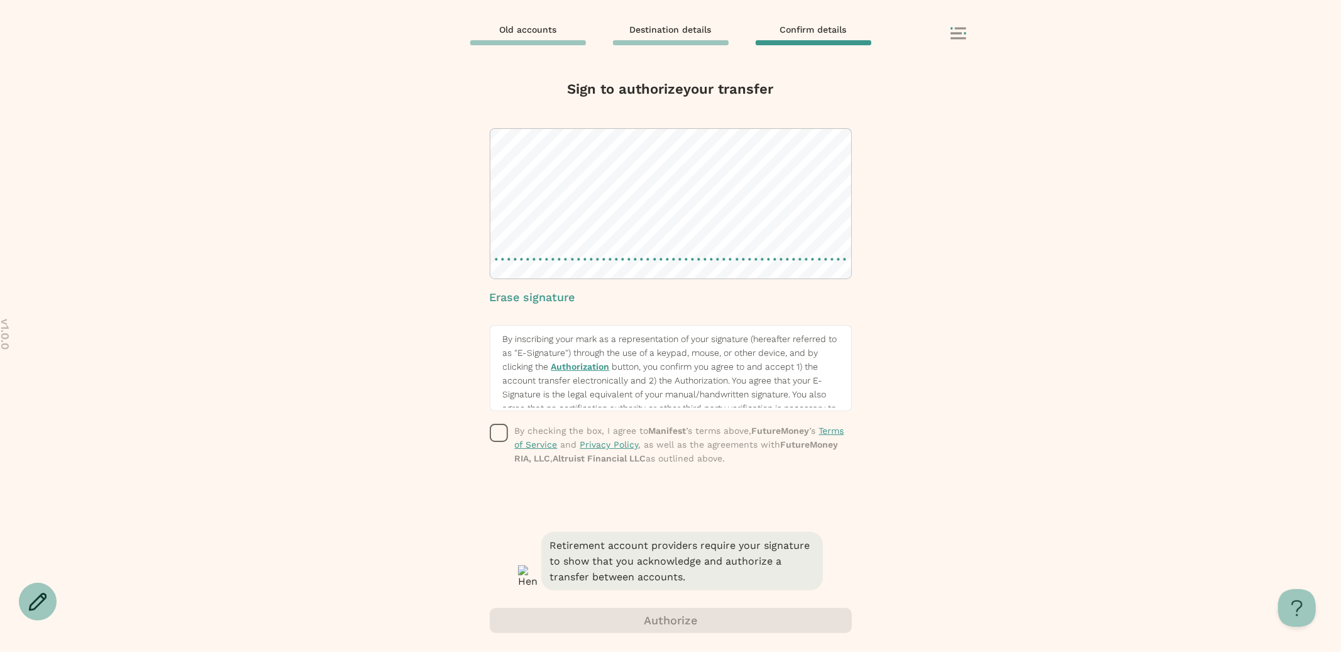
click at [690, 257] on div at bounding box center [671, 203] width 362 height 151
click at [515, 424] on span "By checking the box, I agree to Manifest ’s terms above, FutureMoney ’s Terms o…" at bounding box center [683, 444] width 337 height 41
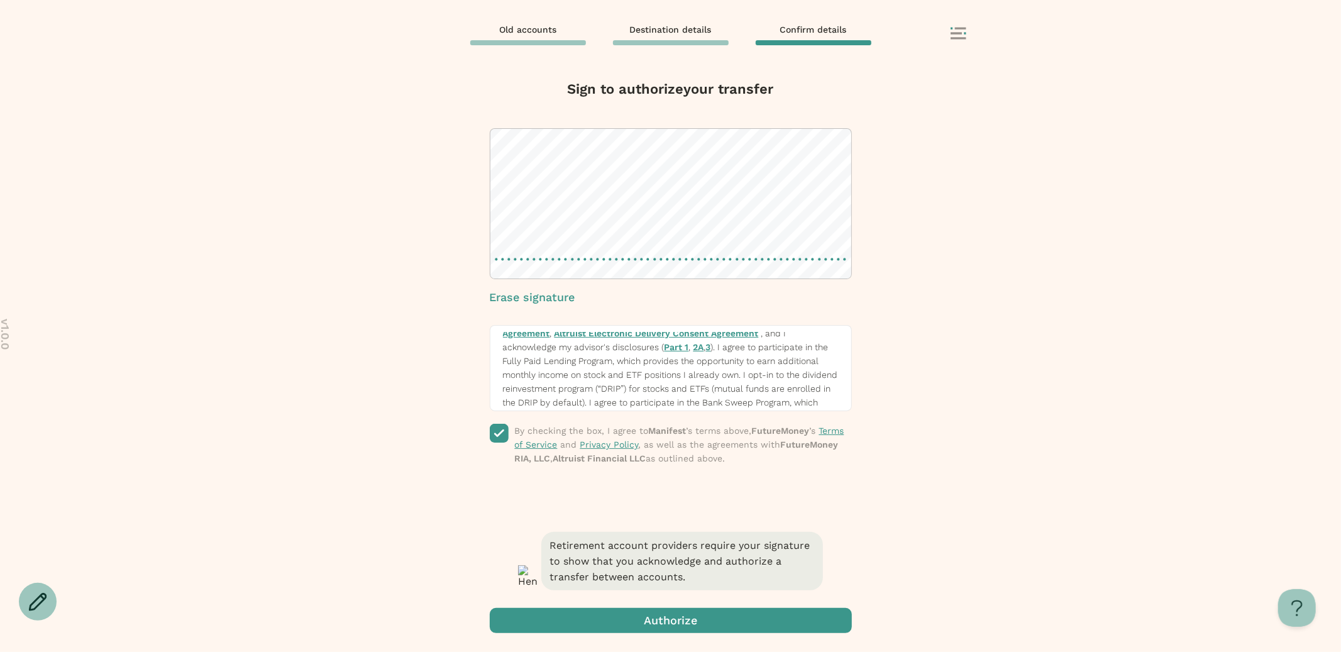
scroll to position [241, 0]
click at [650, 627] on span "button" at bounding box center [671, 620] width 362 height 25
